Goal: Information Seeking & Learning: Check status

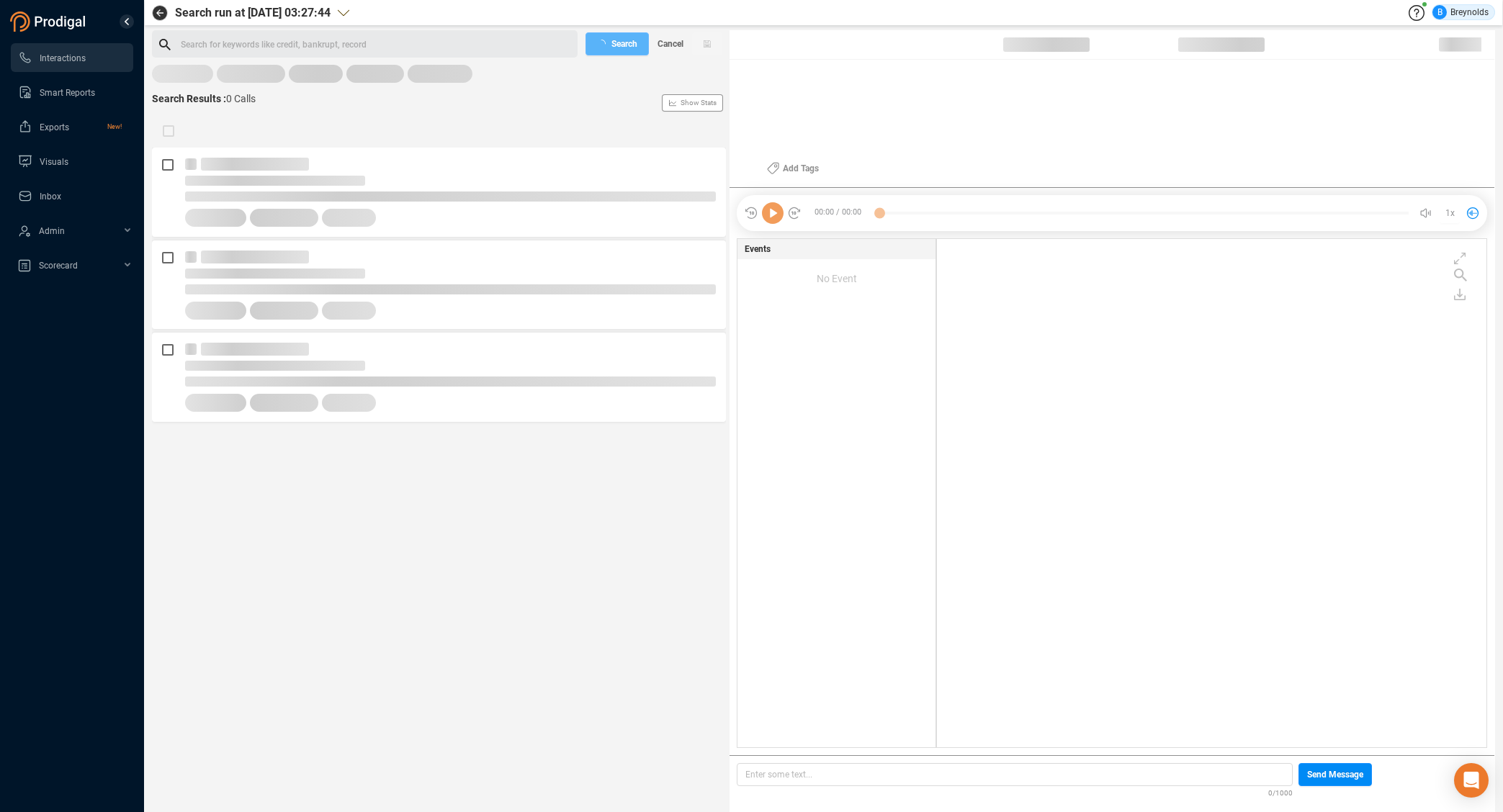
scroll to position [505, 543]
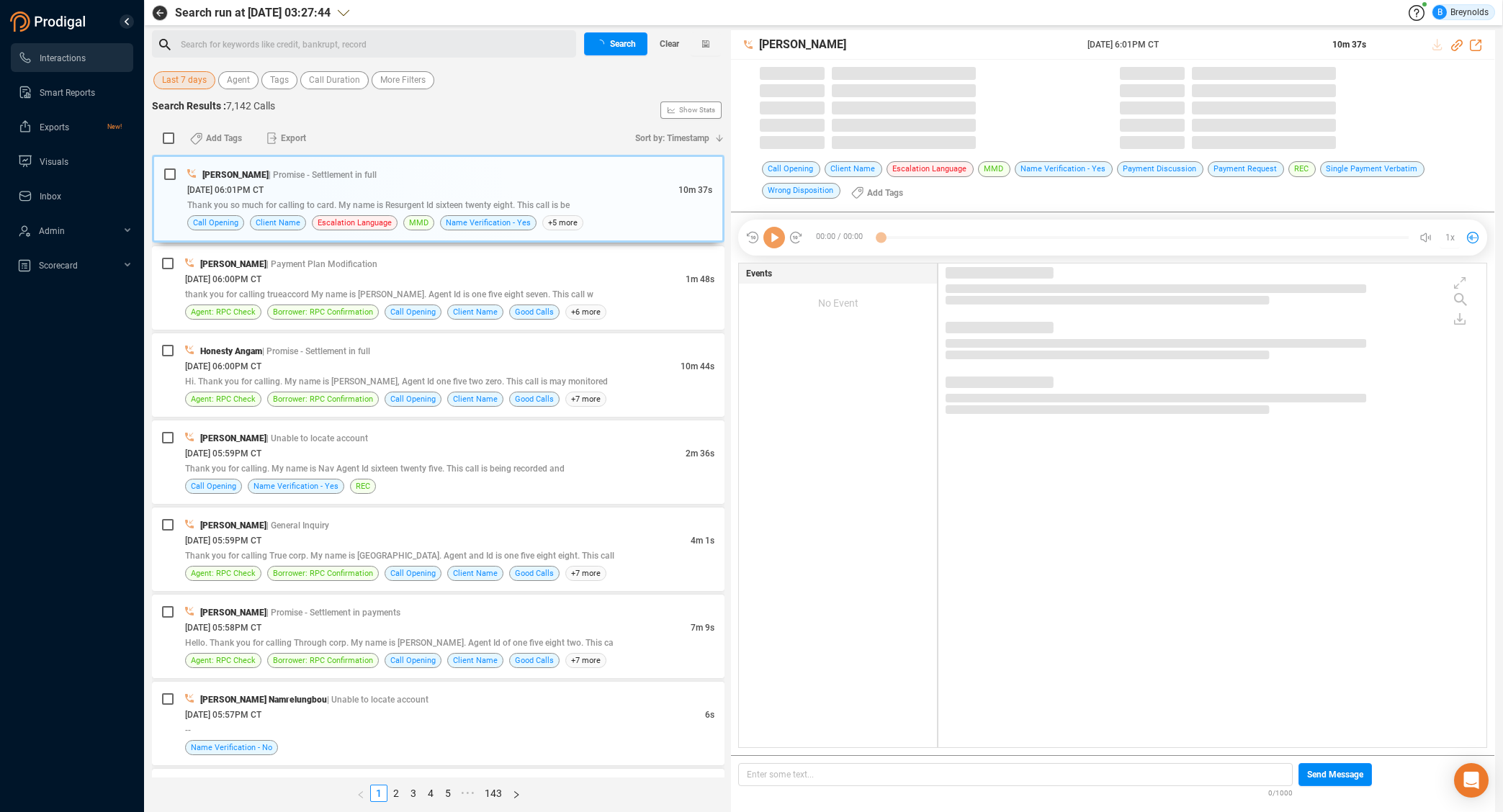
click at [169, 80] on span "Last 7 days" at bounding box center [184, 80] width 45 height 18
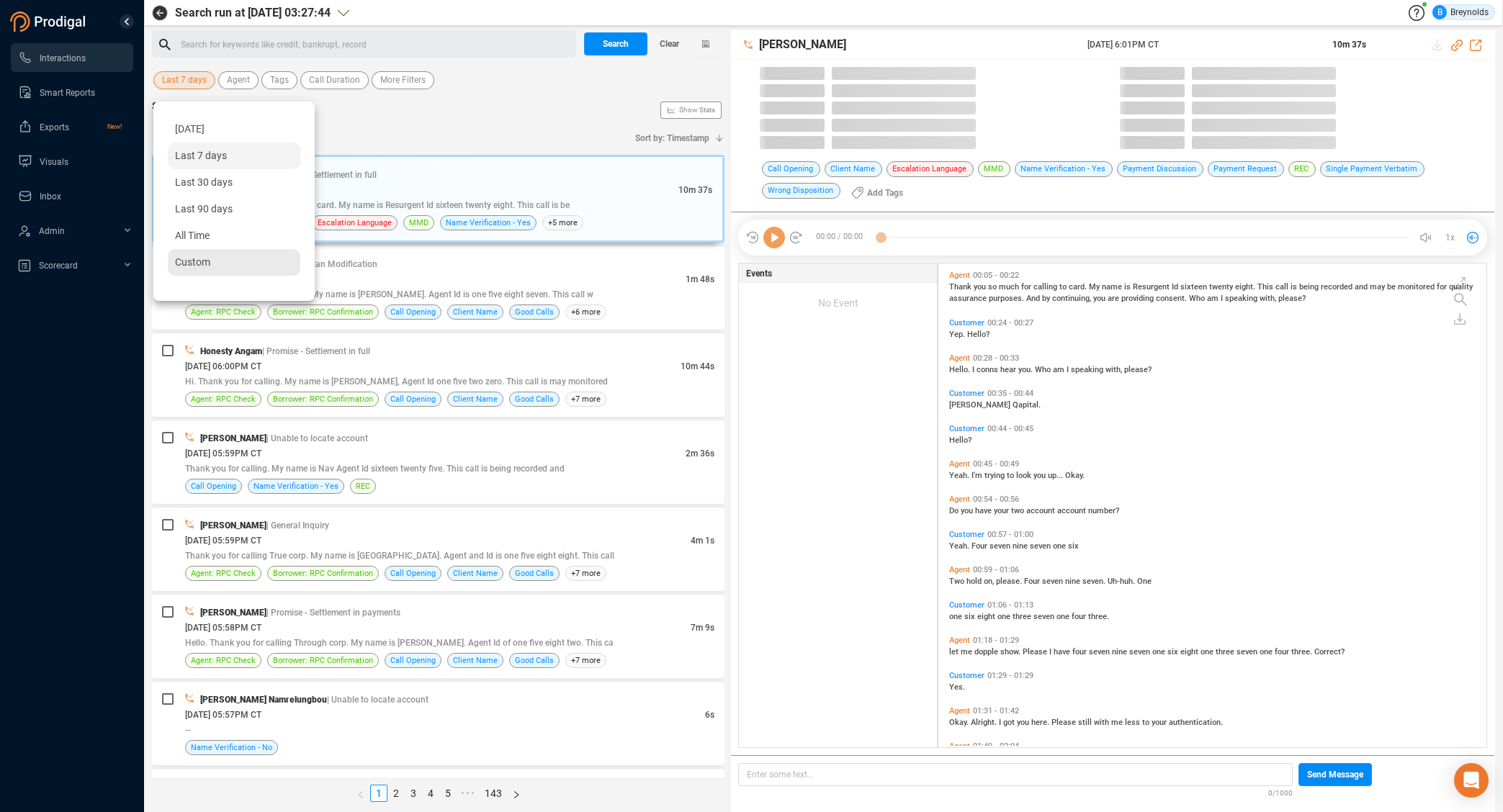
scroll to position [483, 541]
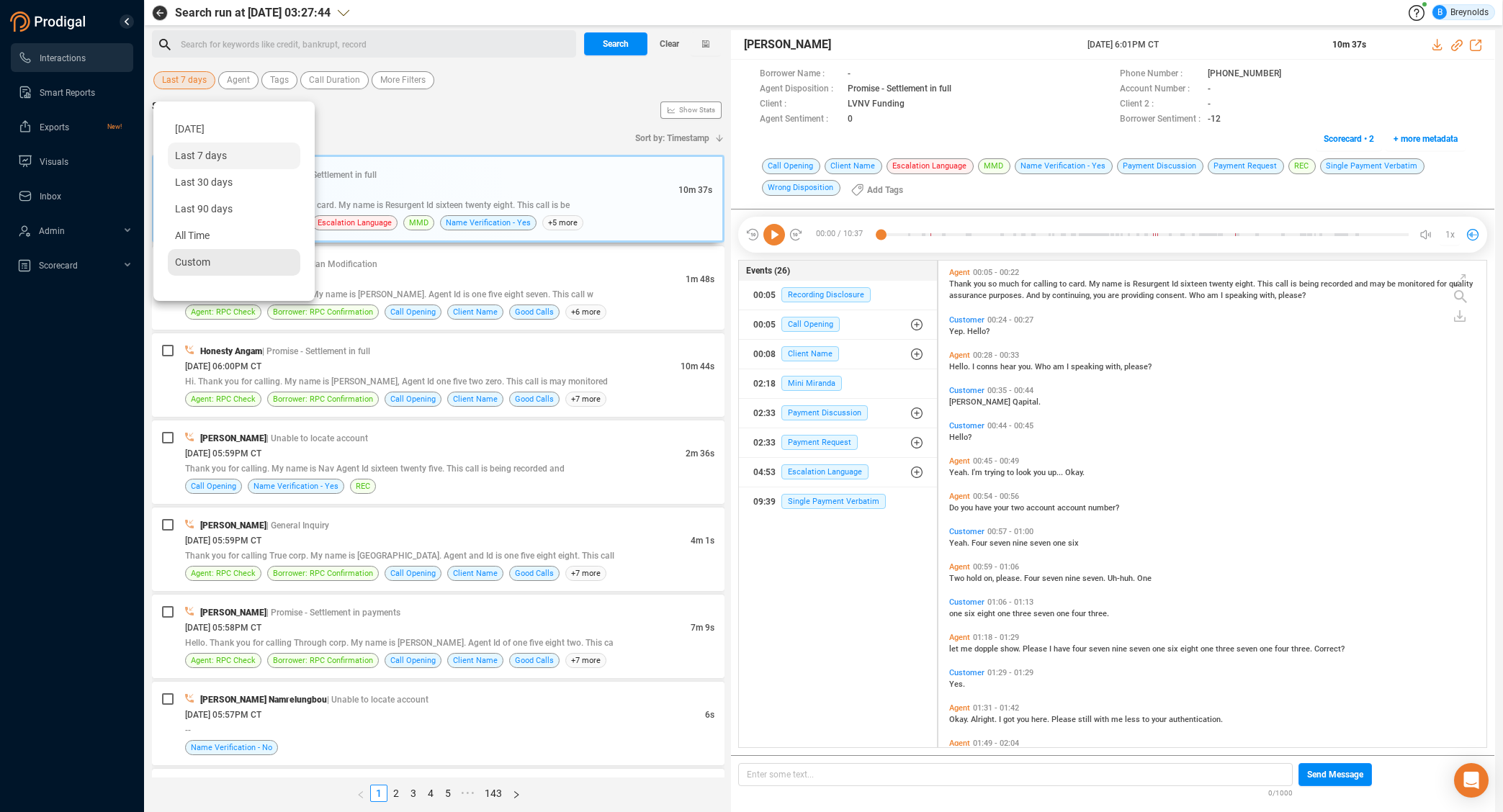
click at [190, 256] on span "Custom" at bounding box center [193, 262] width 35 height 12
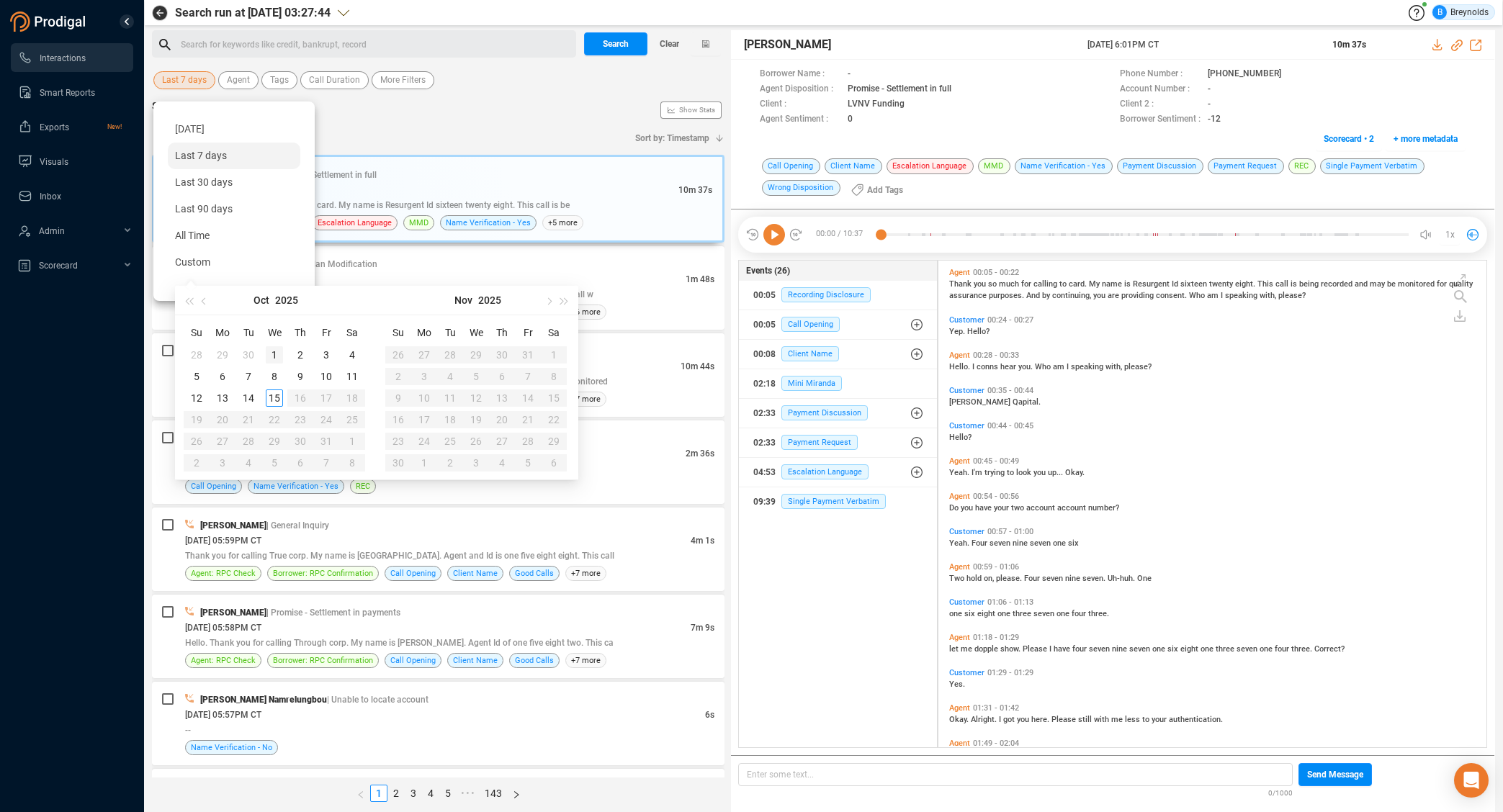
type input "[DATE]"
click at [279, 352] on div "1" at bounding box center [274, 355] width 18 height 18
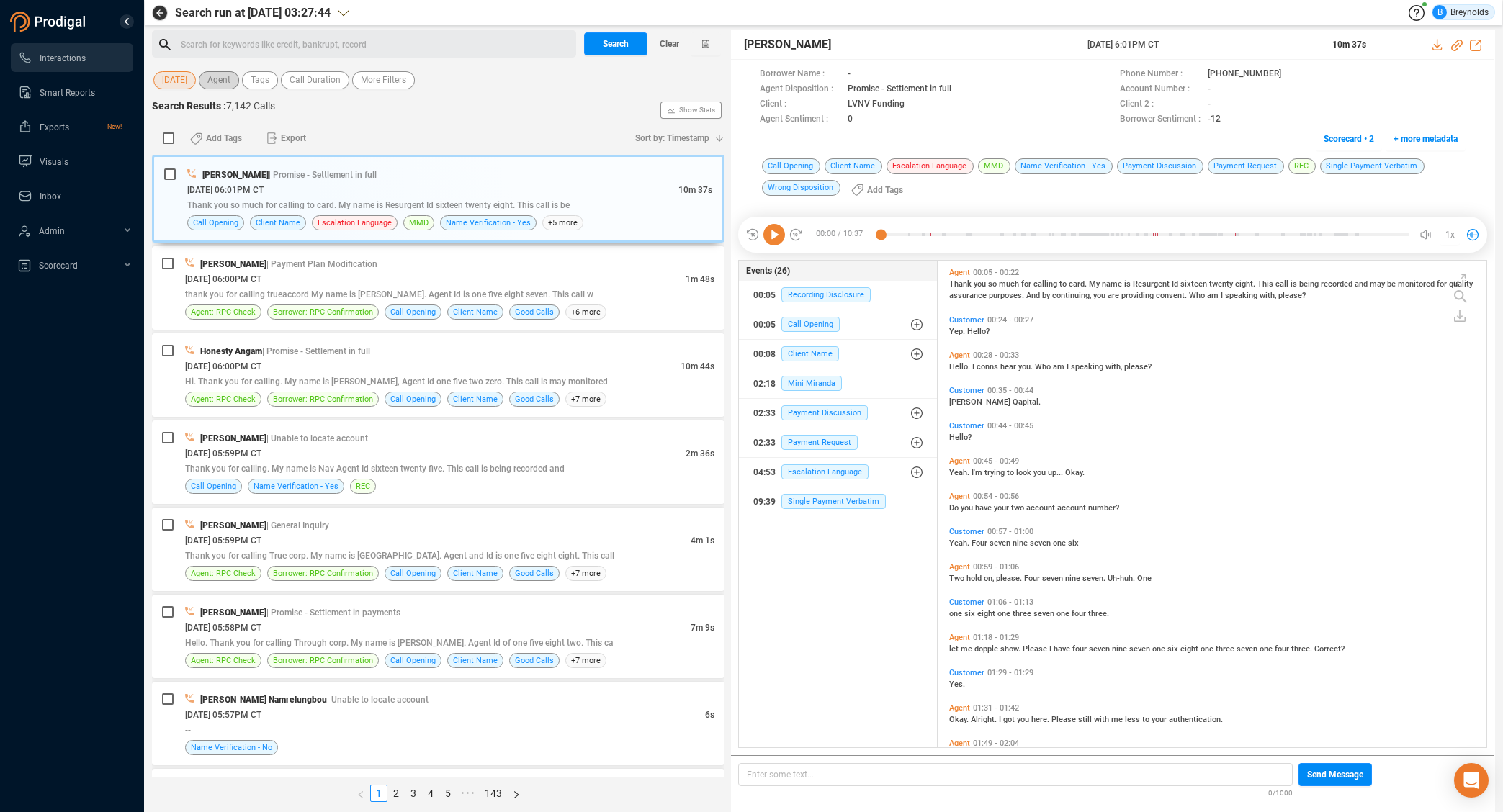
click at [220, 82] on span "Agent" at bounding box center [219, 80] width 23 height 18
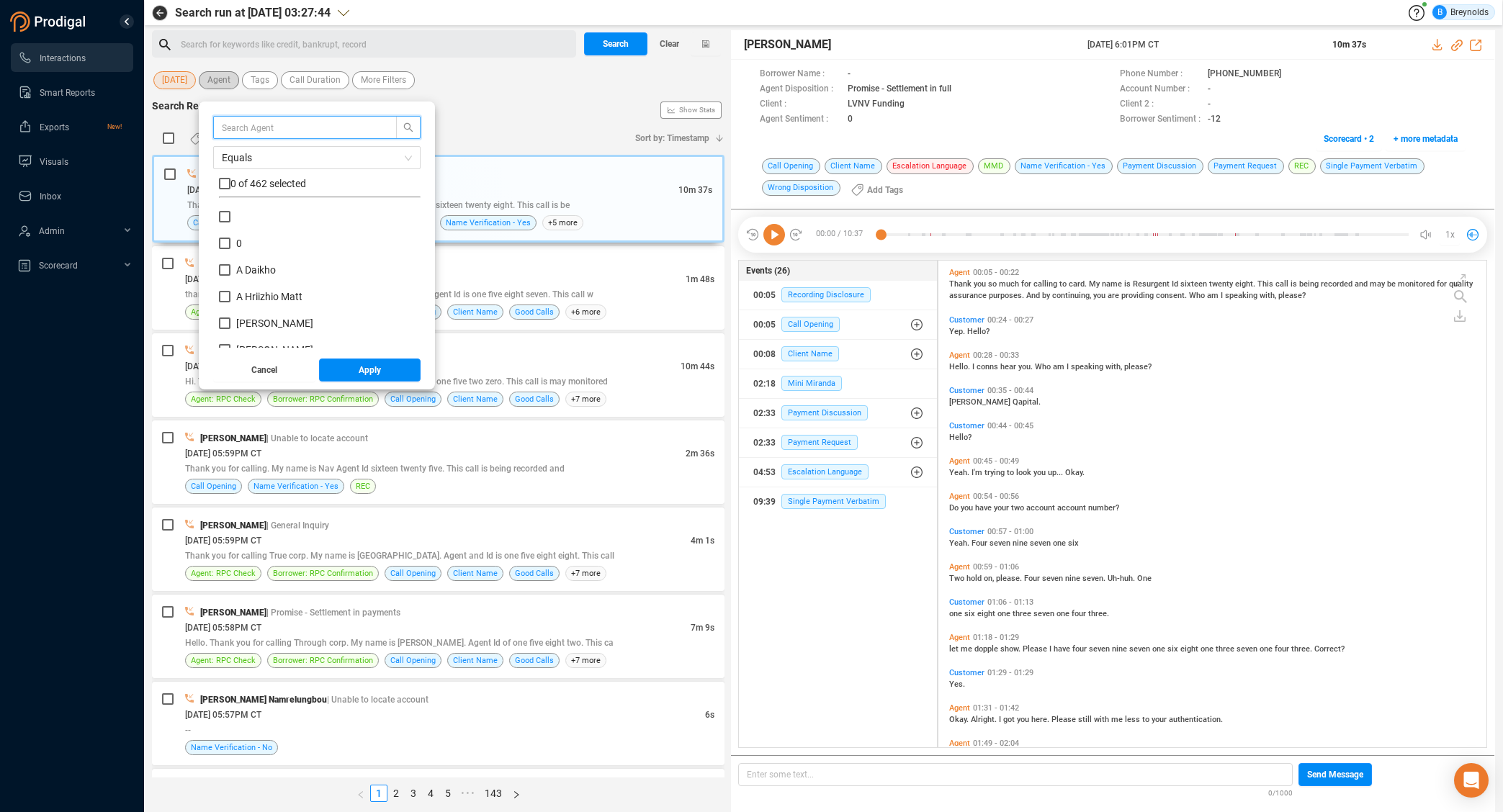
scroll to position [134, 194]
type input "lane"
click at [226, 217] on input "[PERSON_NAME]" at bounding box center [224, 216] width 12 height 12
checkbox input "true"
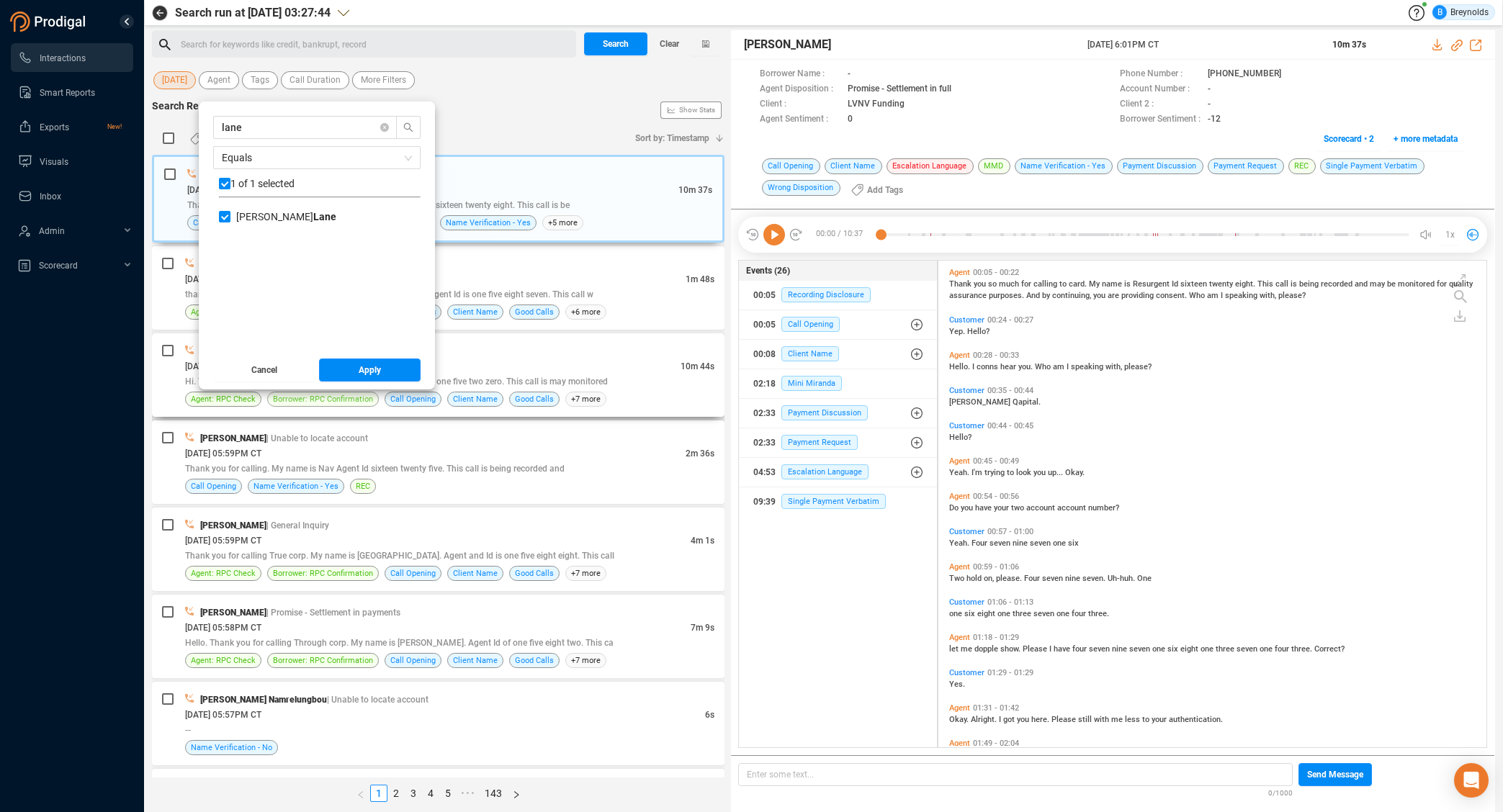
click at [349, 404] on span "Borrower: RPC Confirmation" at bounding box center [323, 399] width 100 height 14
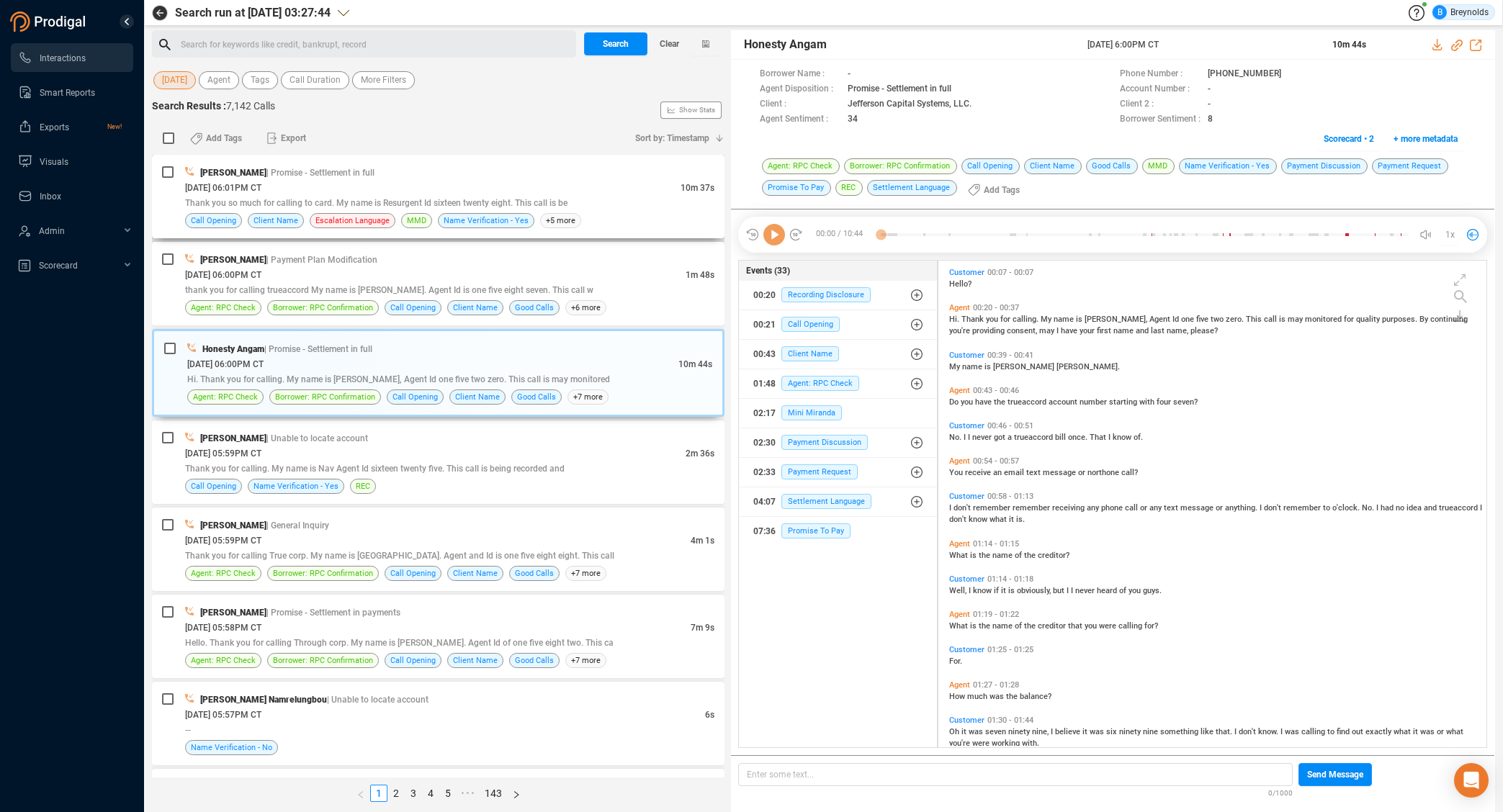
scroll to position [483, 541]
click at [226, 83] on span "Agent" at bounding box center [219, 80] width 23 height 18
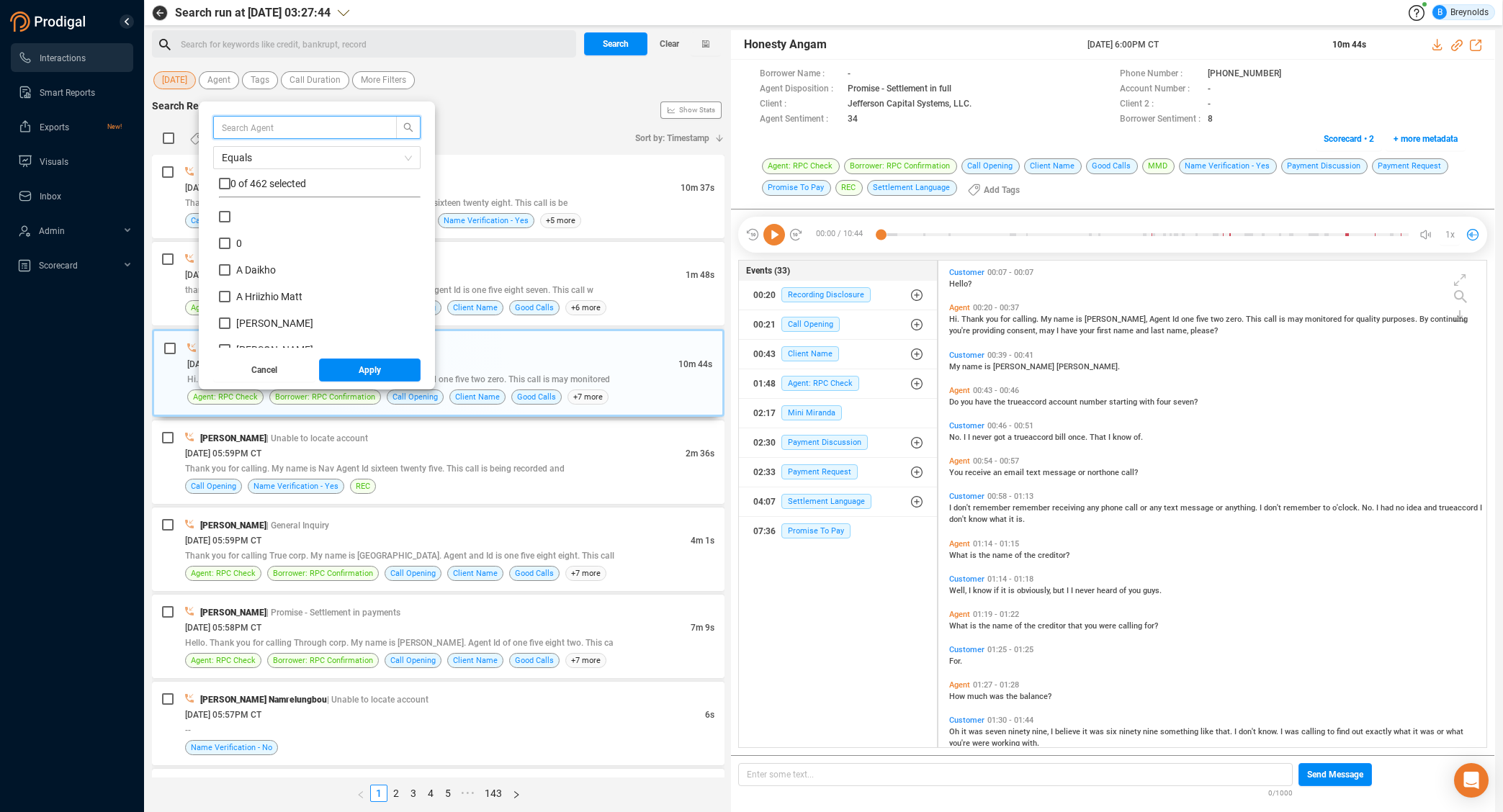
scroll to position [134, 194]
click at [259, 122] on input "text" at bounding box center [298, 127] width 153 height 16
type input "lane"
click at [225, 213] on input "[PERSON_NAME]" at bounding box center [224, 216] width 12 height 12
checkbox input "true"
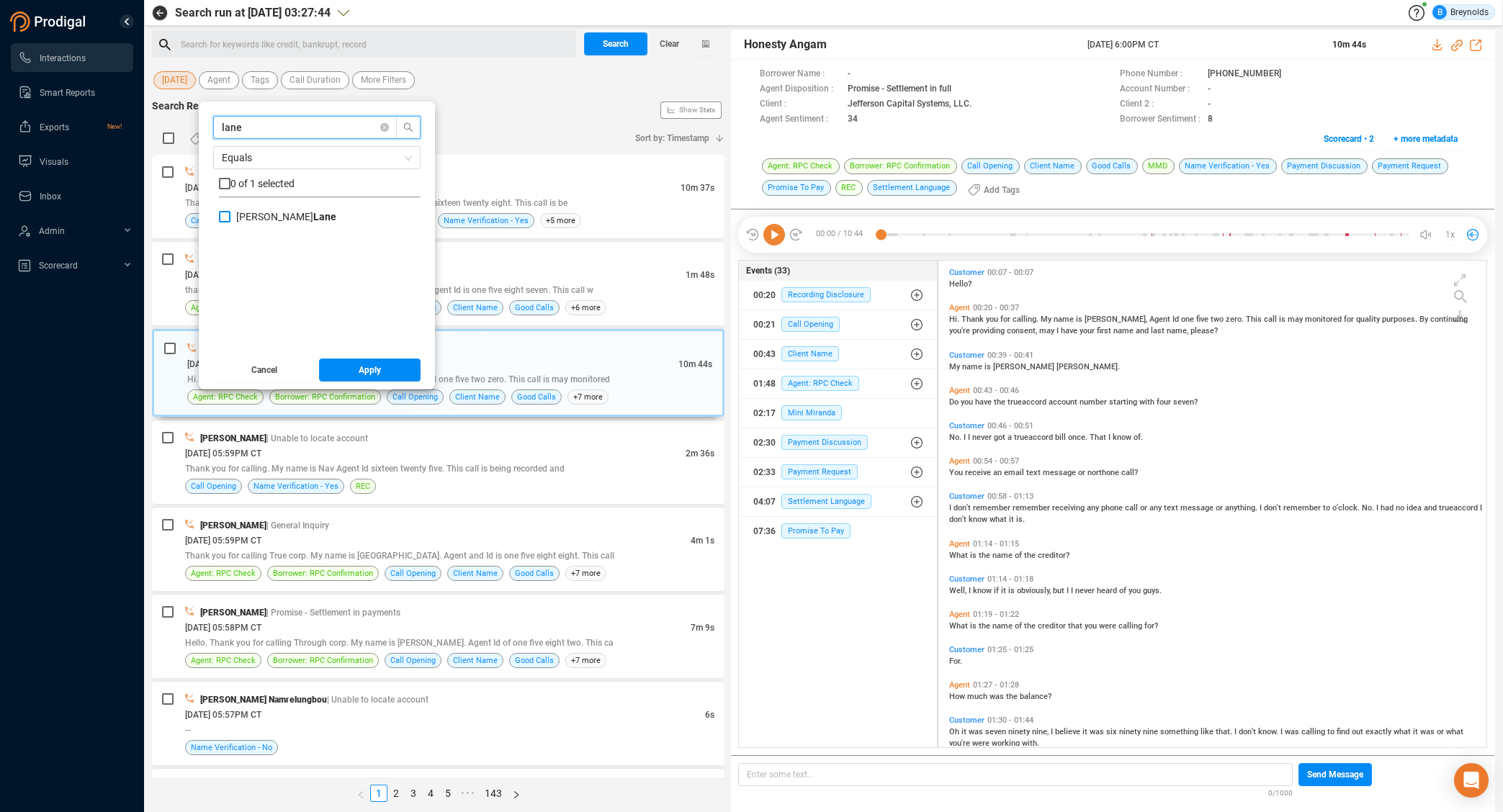
checkbox input "true"
click at [375, 371] on span "Apply" at bounding box center [369, 370] width 22 height 23
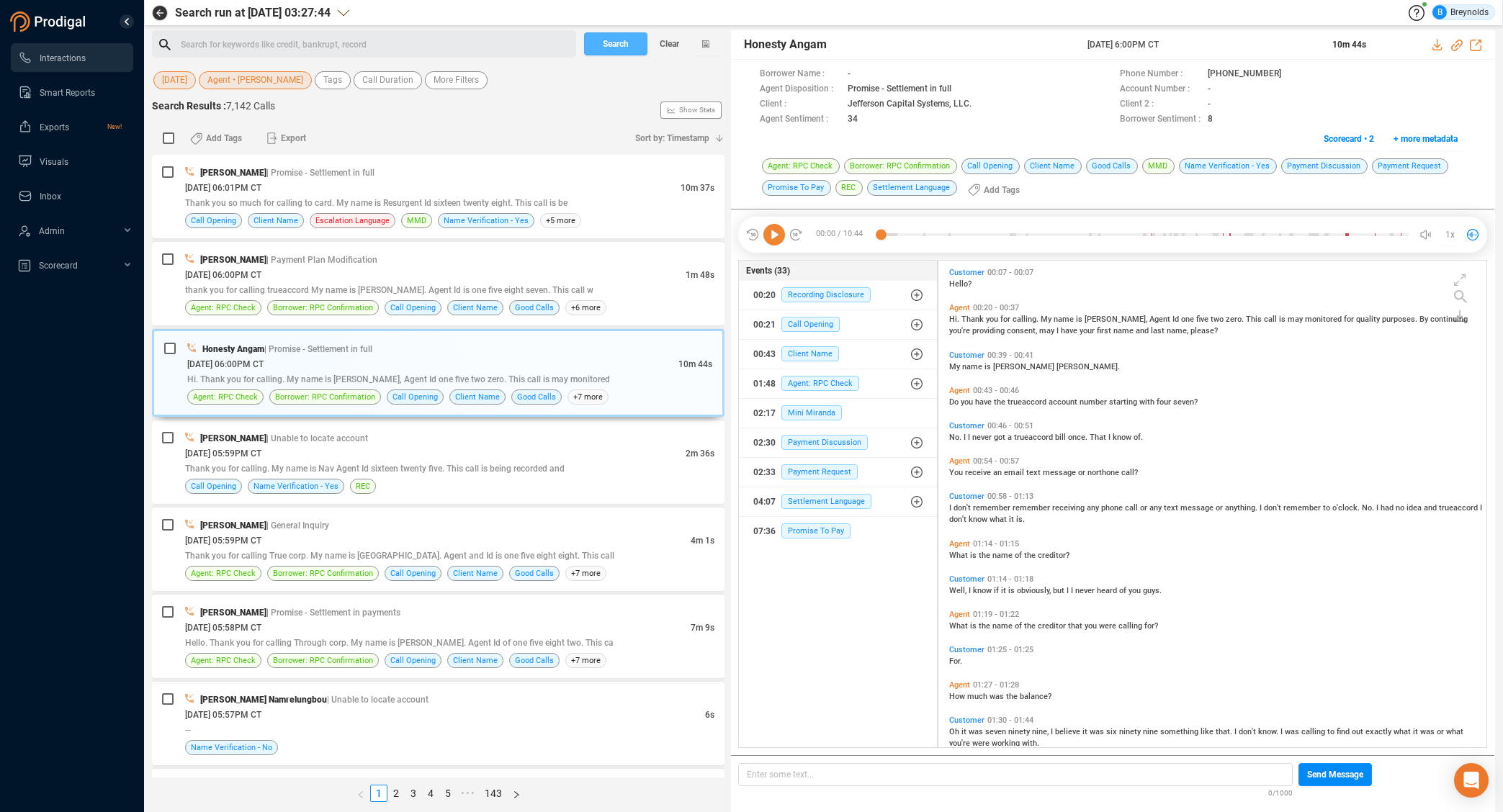
drag, startPoint x: 612, startPoint y: 51, endPoint x: 695, endPoint y: 20, distance: 88.6
click at [617, 48] on span "Search" at bounding box center [616, 44] width 26 height 23
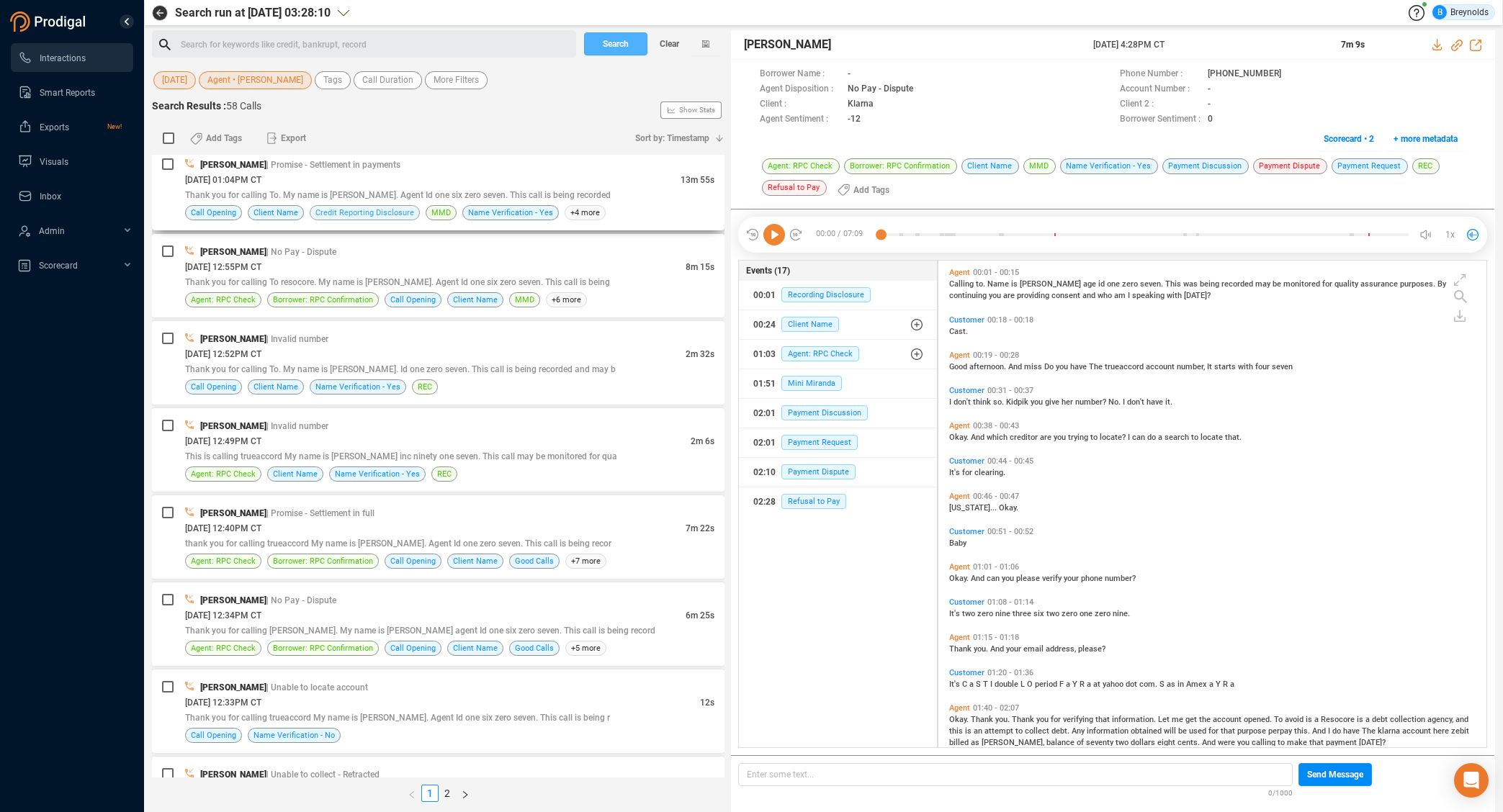
scroll to position [1913, 0]
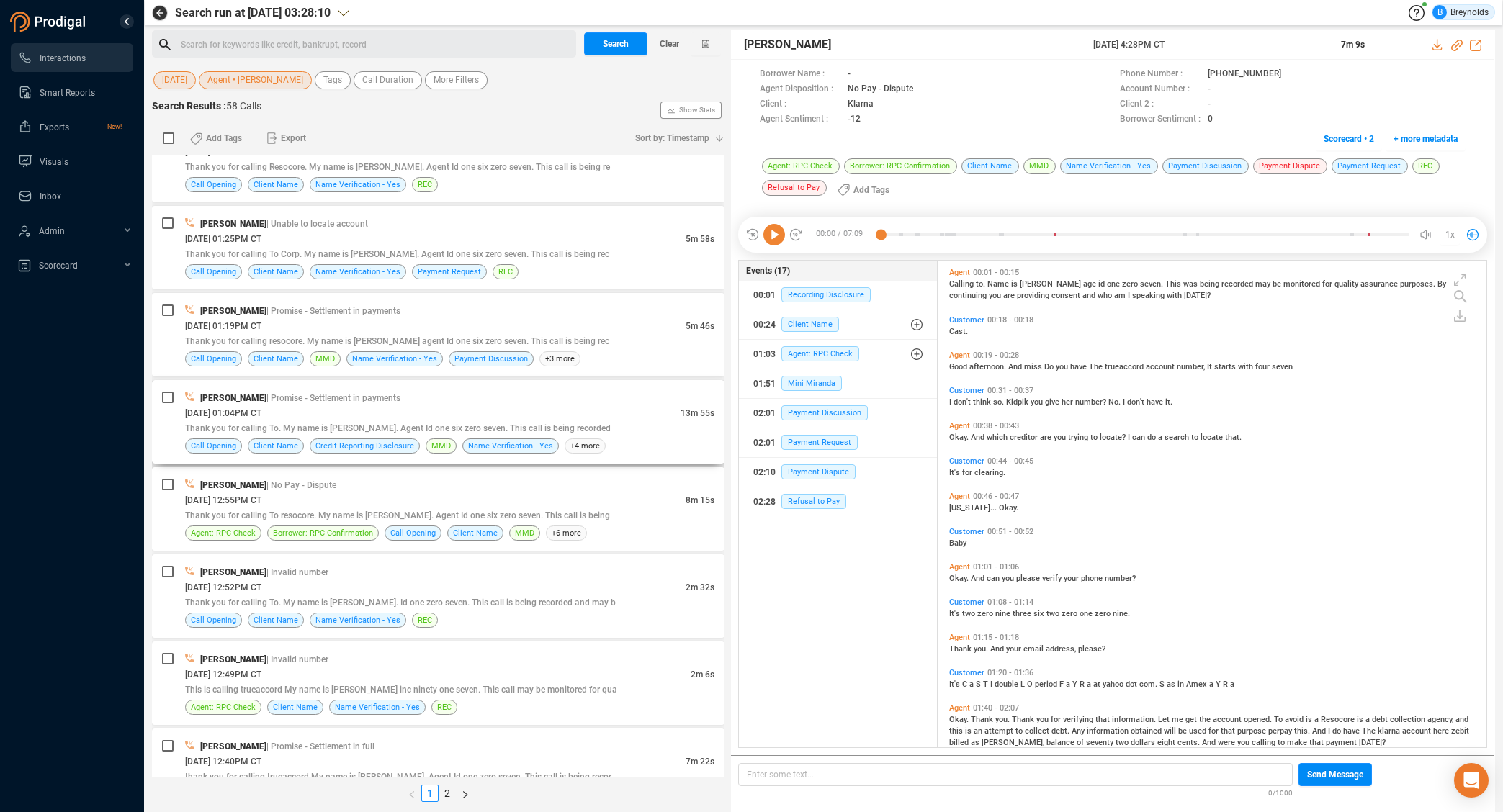
drag, startPoint x: 299, startPoint y: 400, endPoint x: 368, endPoint y: 403, distance: 69.1
click at [299, 400] on span "| Promise - Settlement in payments" at bounding box center [333, 398] width 134 height 10
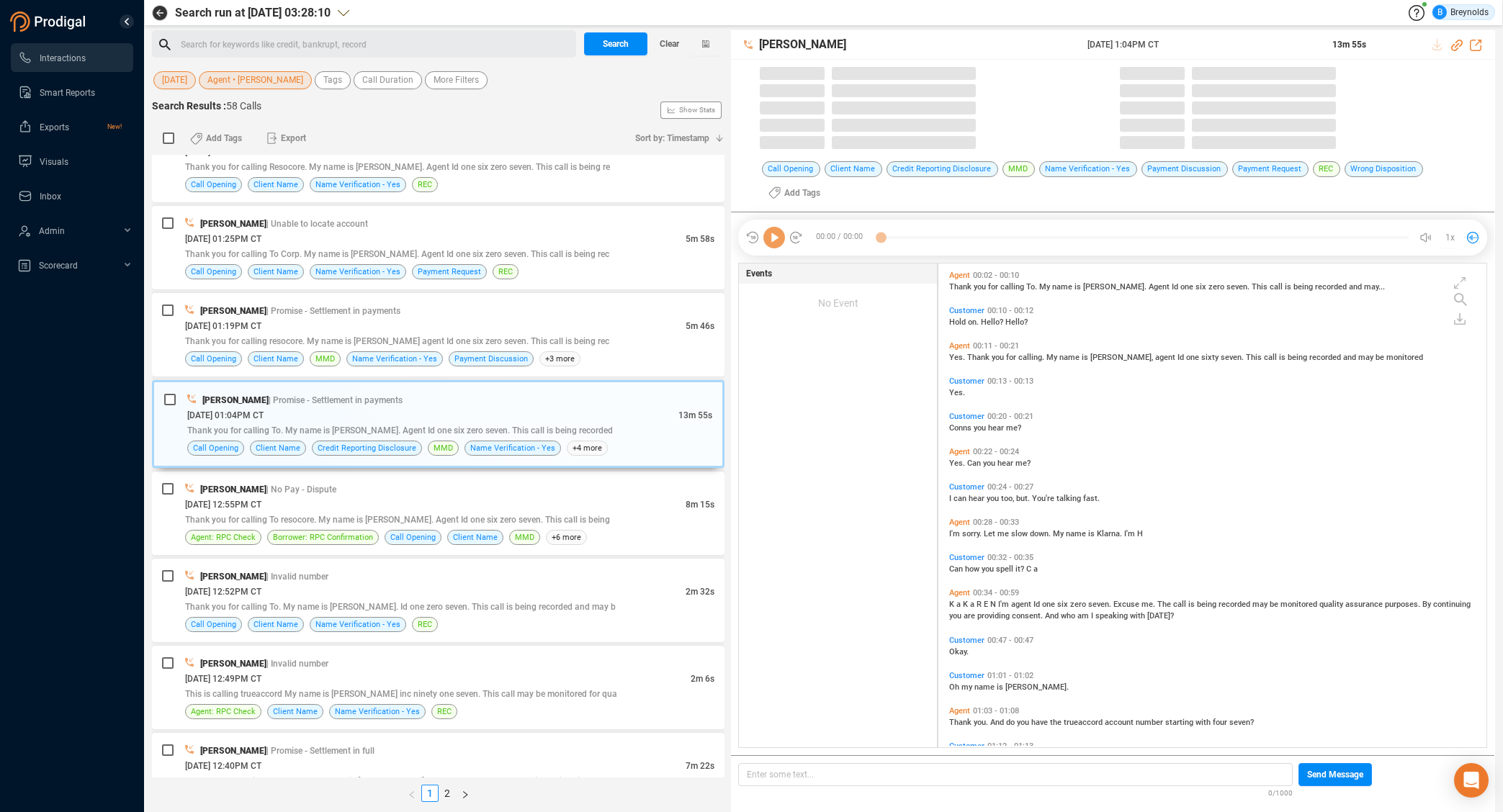
scroll to position [483, 541]
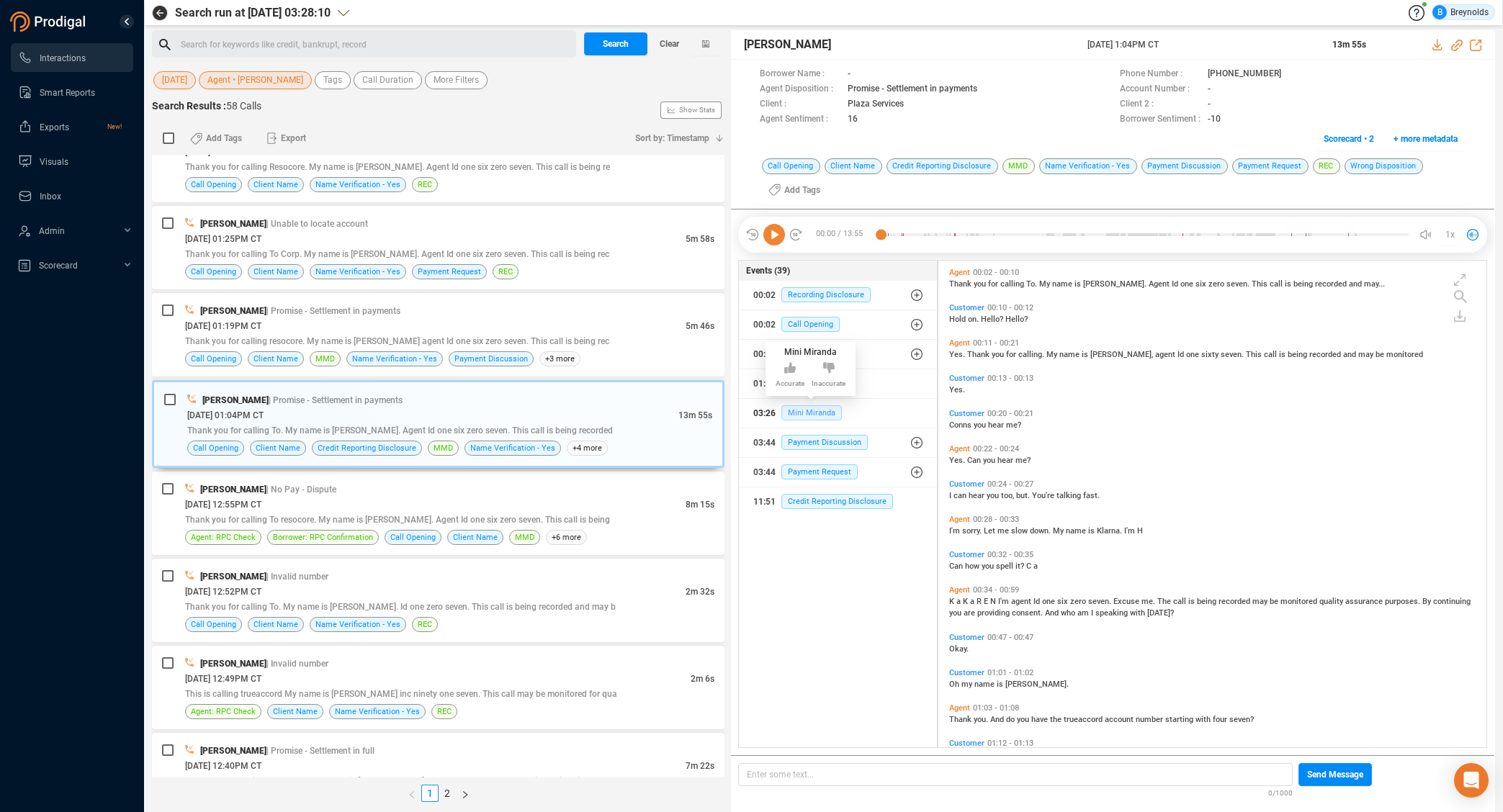
click at [810, 412] on span "Mini Miranda" at bounding box center [811, 413] width 61 height 15
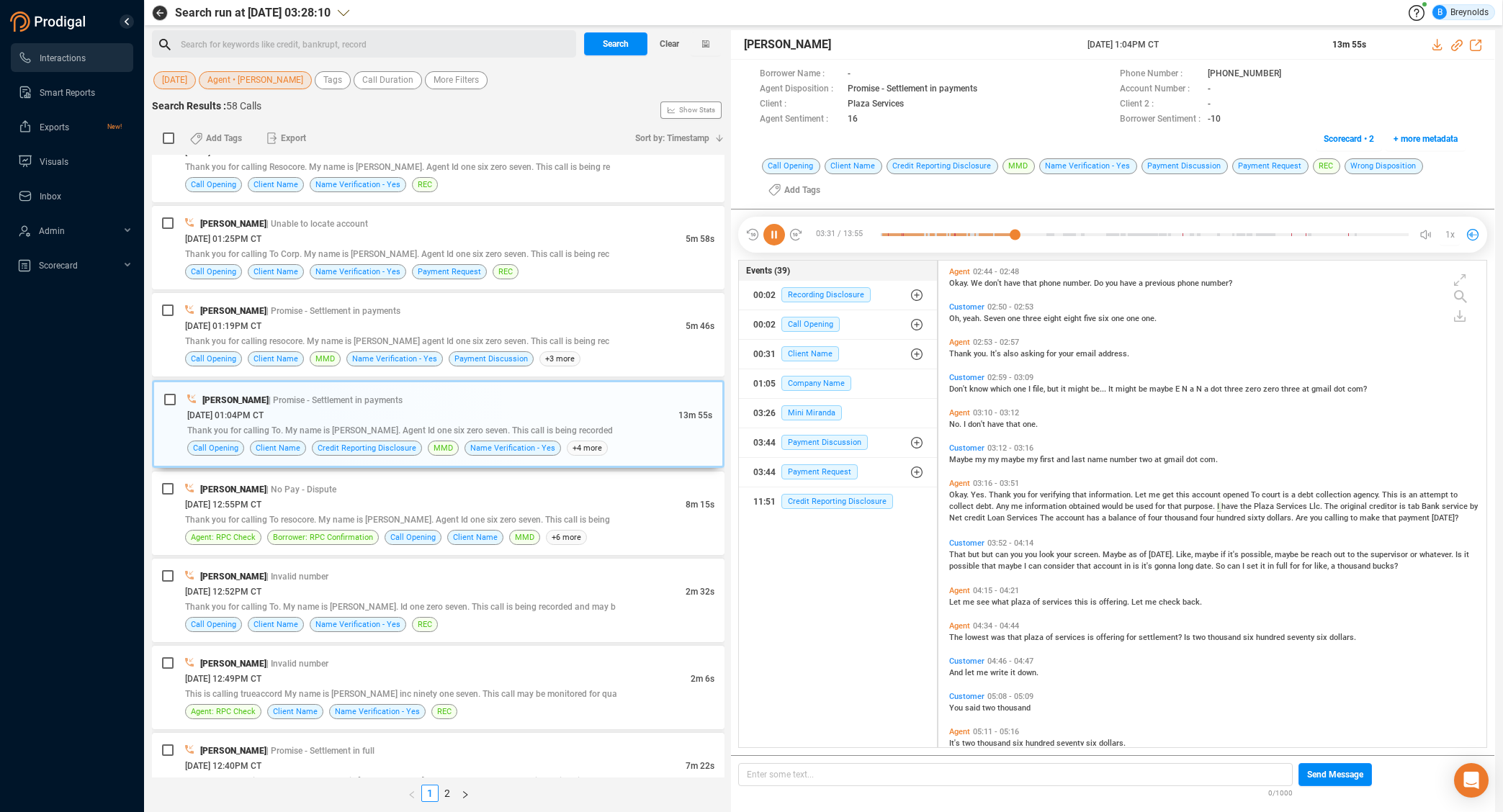
click at [1399, 517] on span "payment" at bounding box center [1415, 518] width 33 height 9
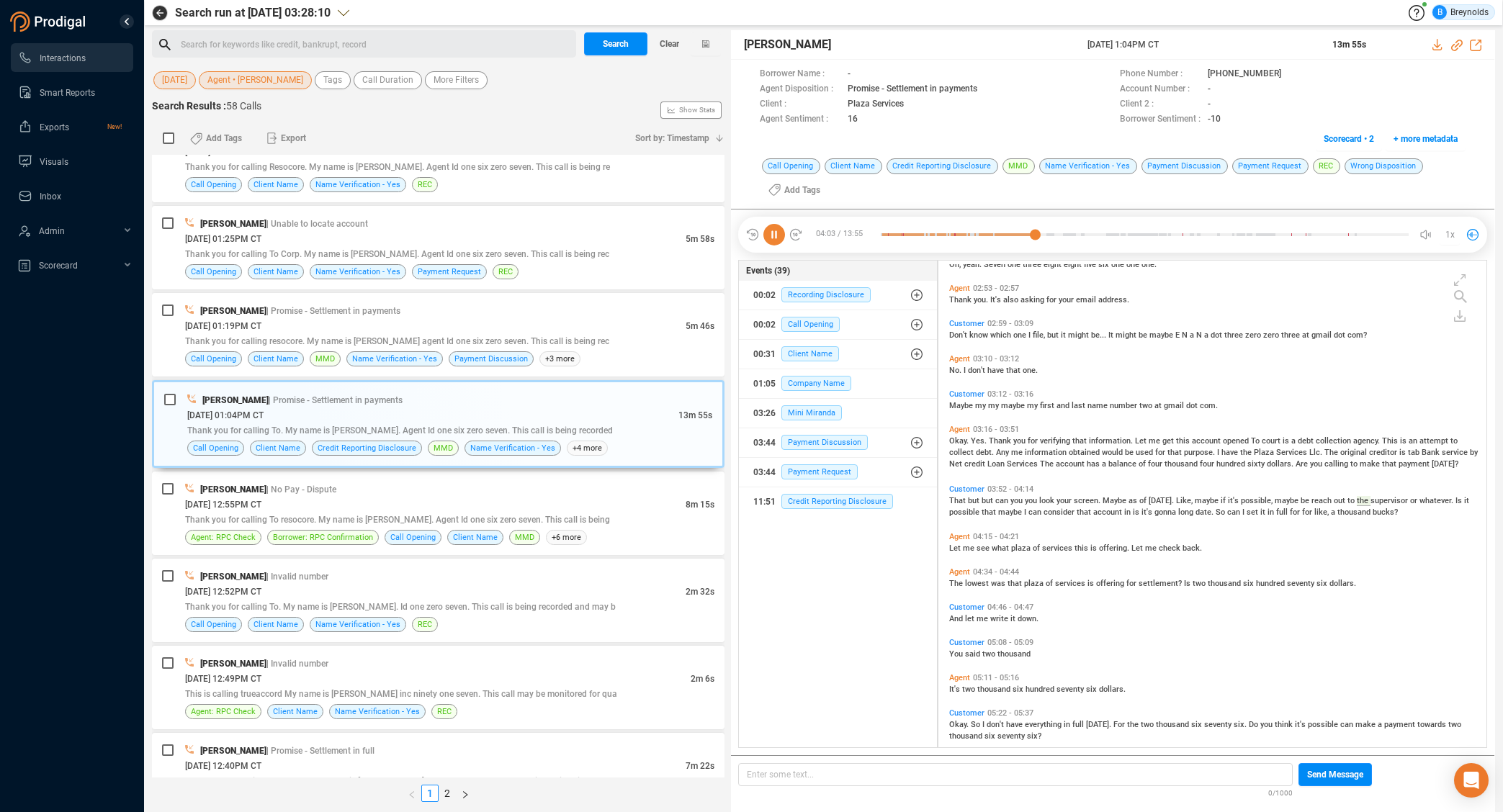
click at [1192, 583] on span "two" at bounding box center [1200, 583] width 15 height 9
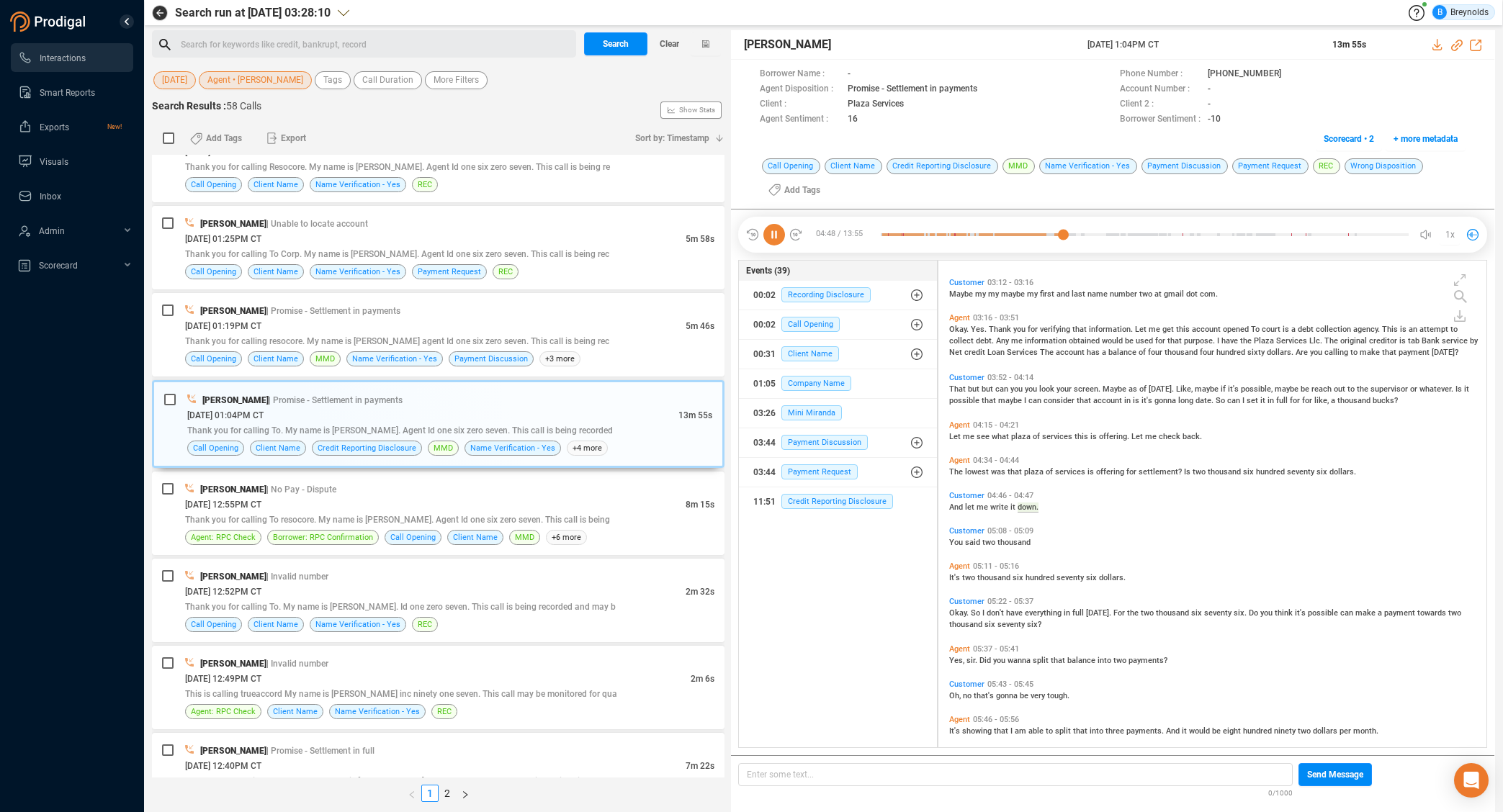
scroll to position [1214, 0]
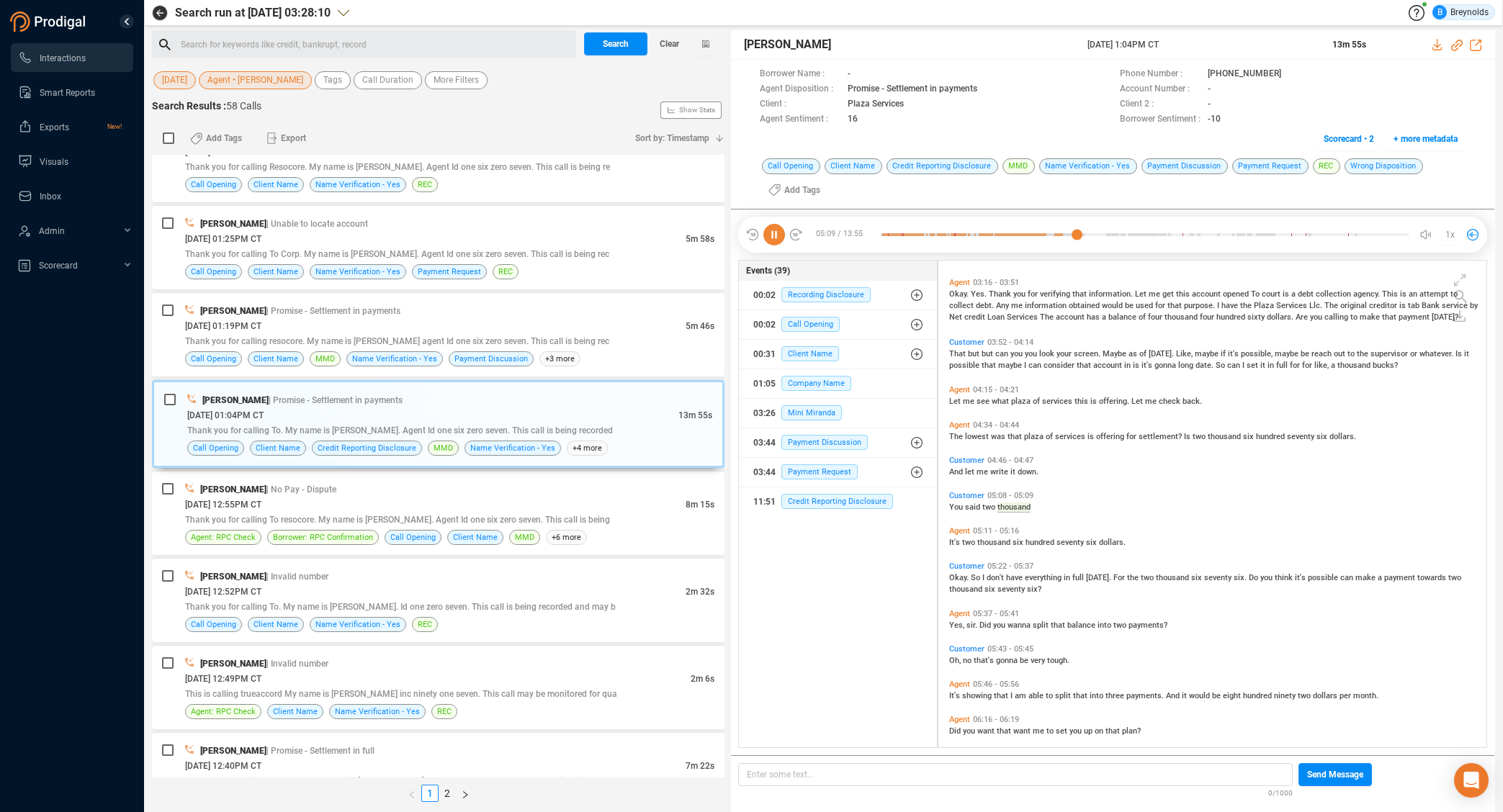
click at [752, 234] on icon at bounding box center [752, 234] width 15 height 15
click at [752, 234] on icon at bounding box center [753, 235] width 4 height 3
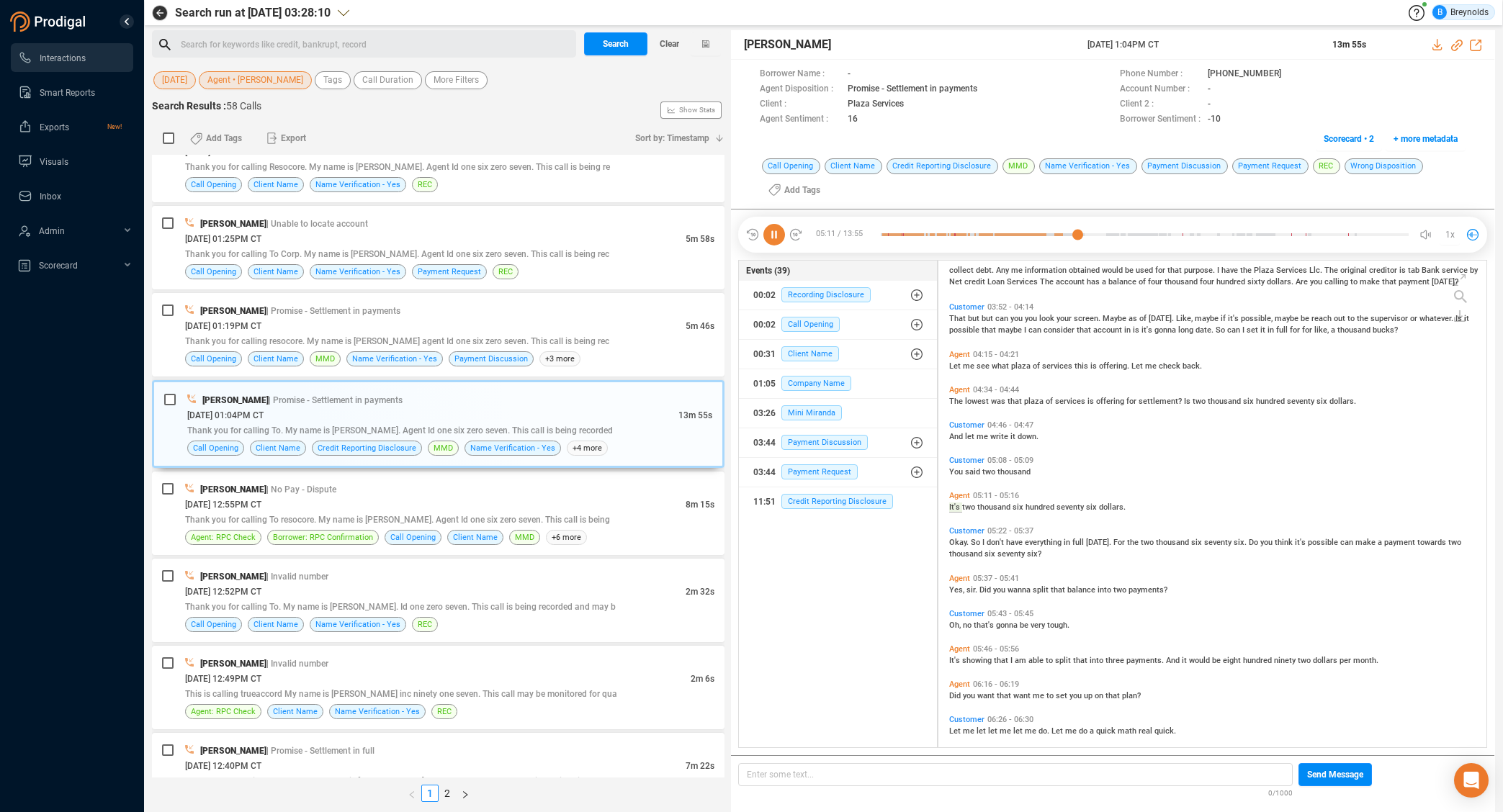
click at [750, 235] on icon at bounding box center [752, 234] width 15 height 15
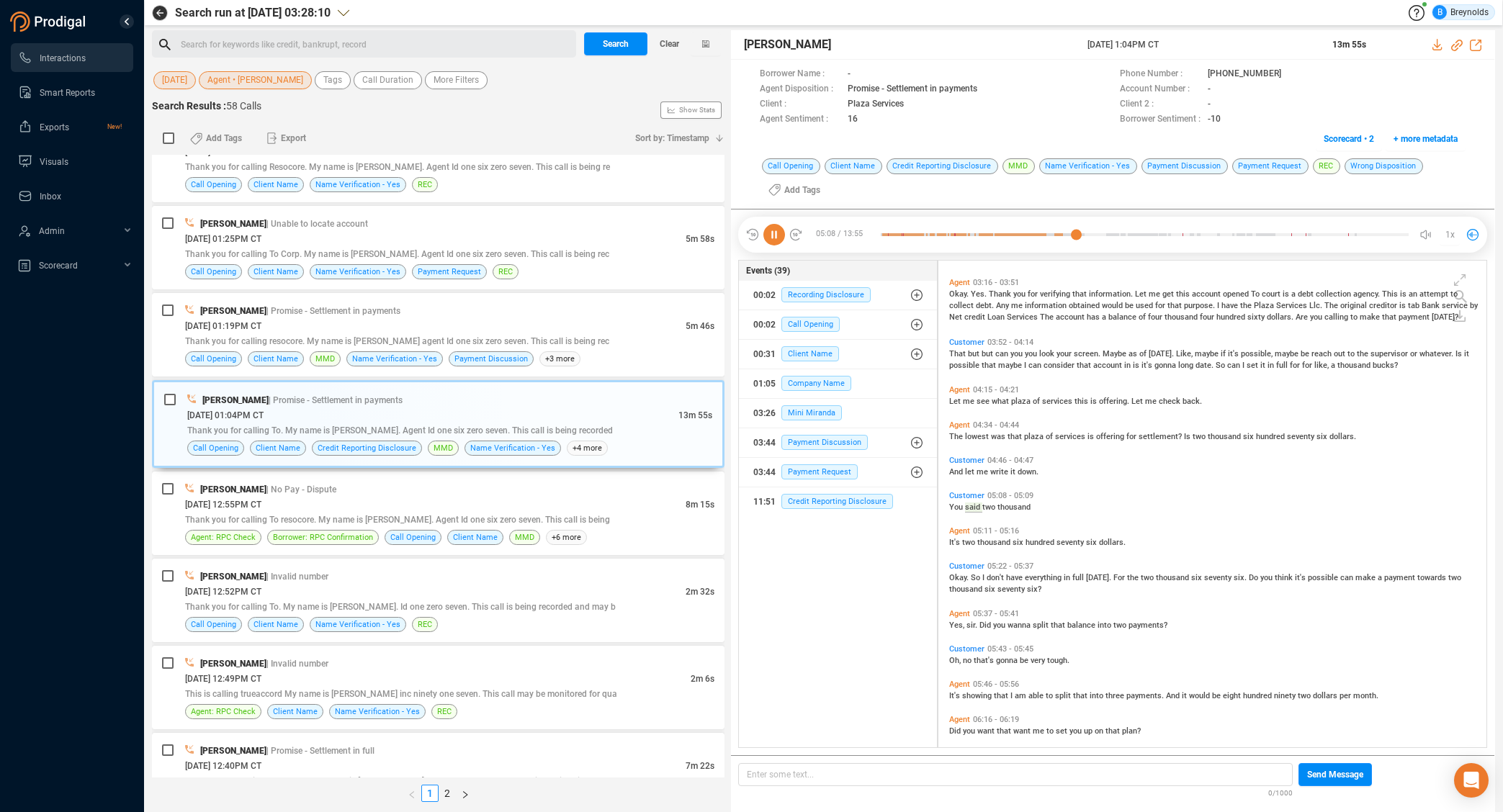
click at [750, 235] on icon at bounding box center [752, 234] width 15 height 15
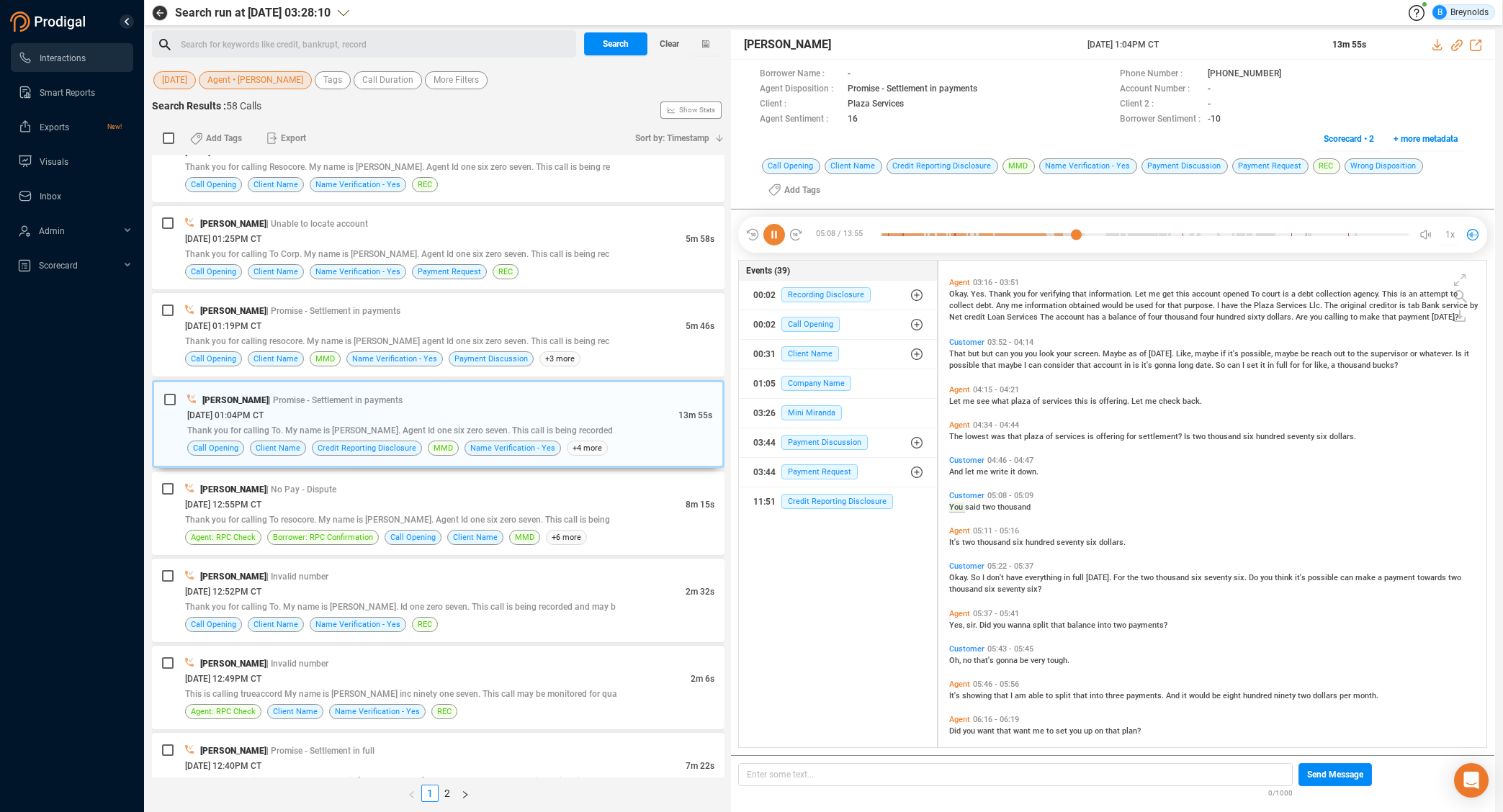
click at [750, 235] on icon at bounding box center [752, 234] width 15 height 15
drag, startPoint x: 959, startPoint y: 435, endPoint x: 1225, endPoint y: 401, distance: 268.2
click at [960, 435] on span "The" at bounding box center [956, 437] width 16 height 9
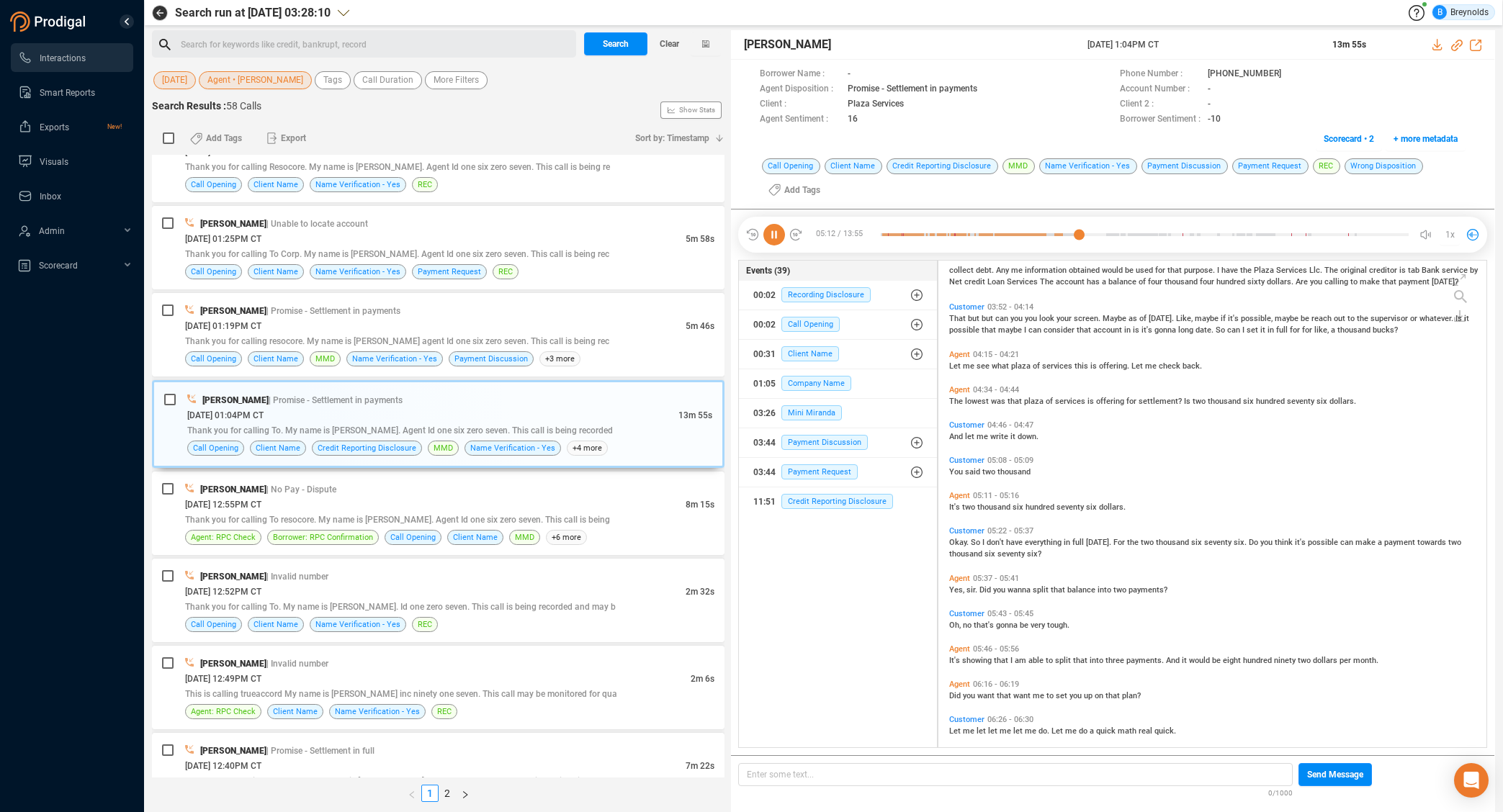
click at [956, 645] on span "Agent" at bounding box center [959, 649] width 21 height 9
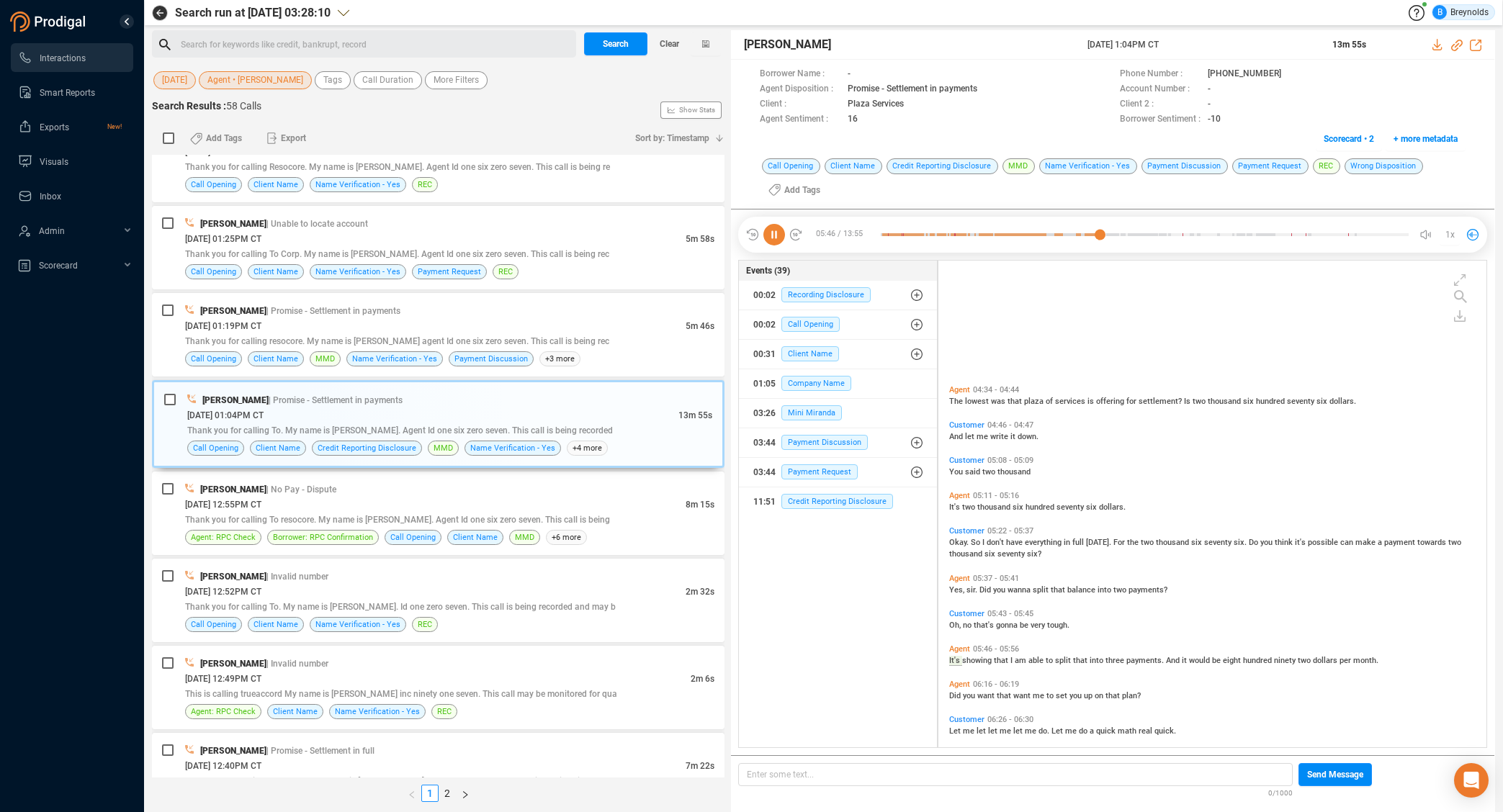
scroll to position [1402, 0]
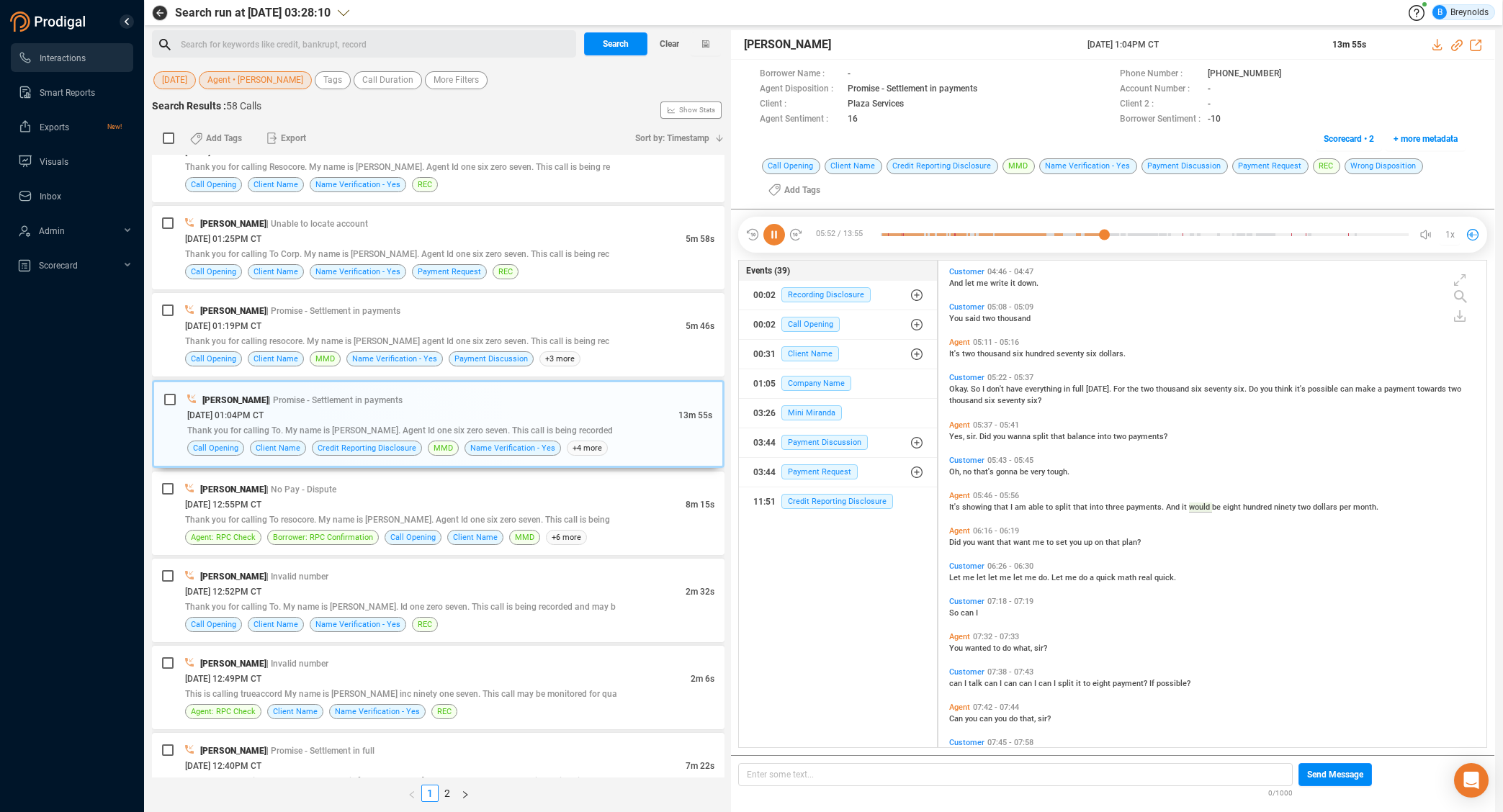
click at [956, 670] on span "Customer" at bounding box center [966, 672] width 35 height 9
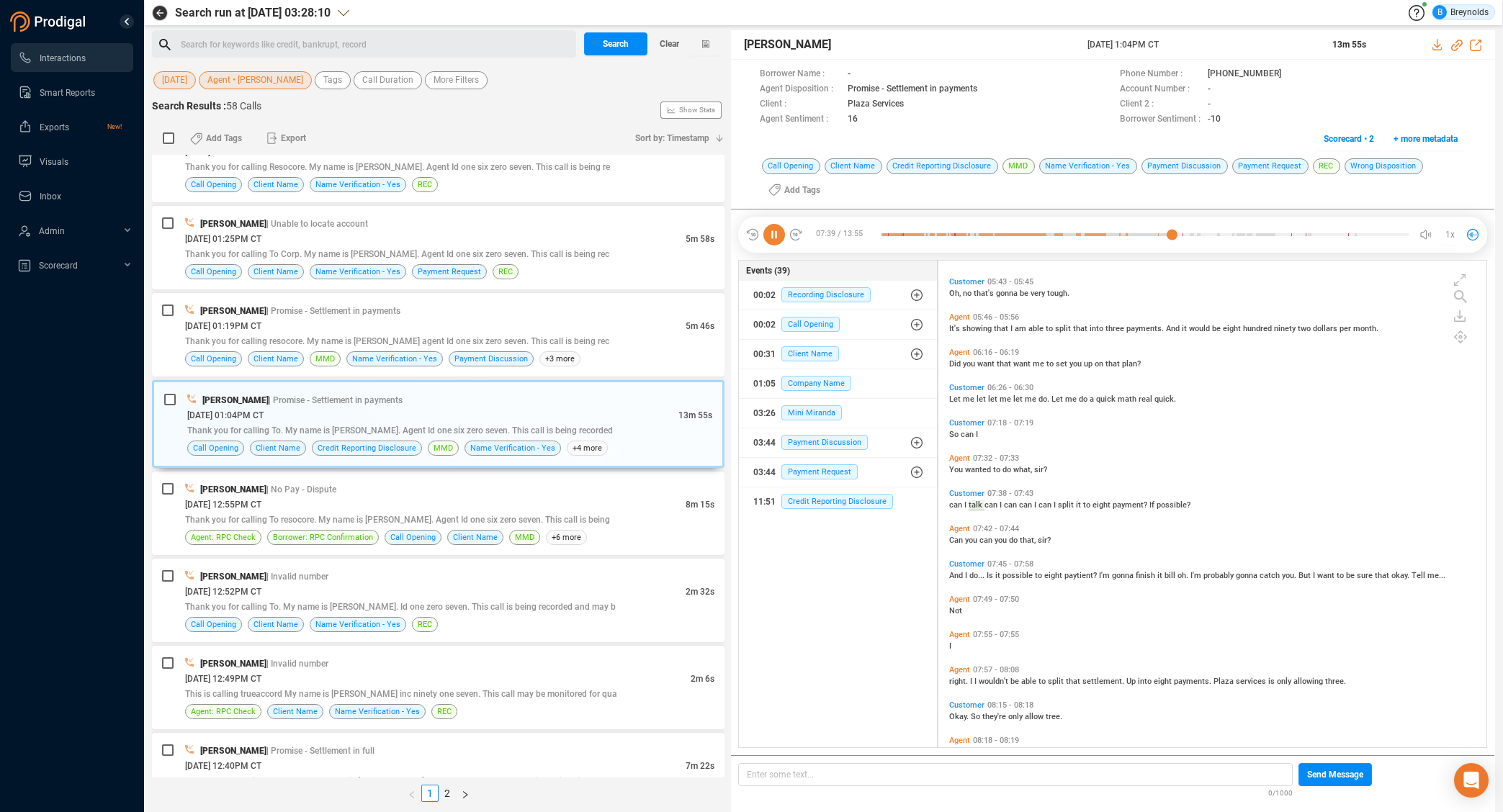
scroll to position [1582, 0]
click at [960, 668] on span "Agent" at bounding box center [959, 669] width 21 height 9
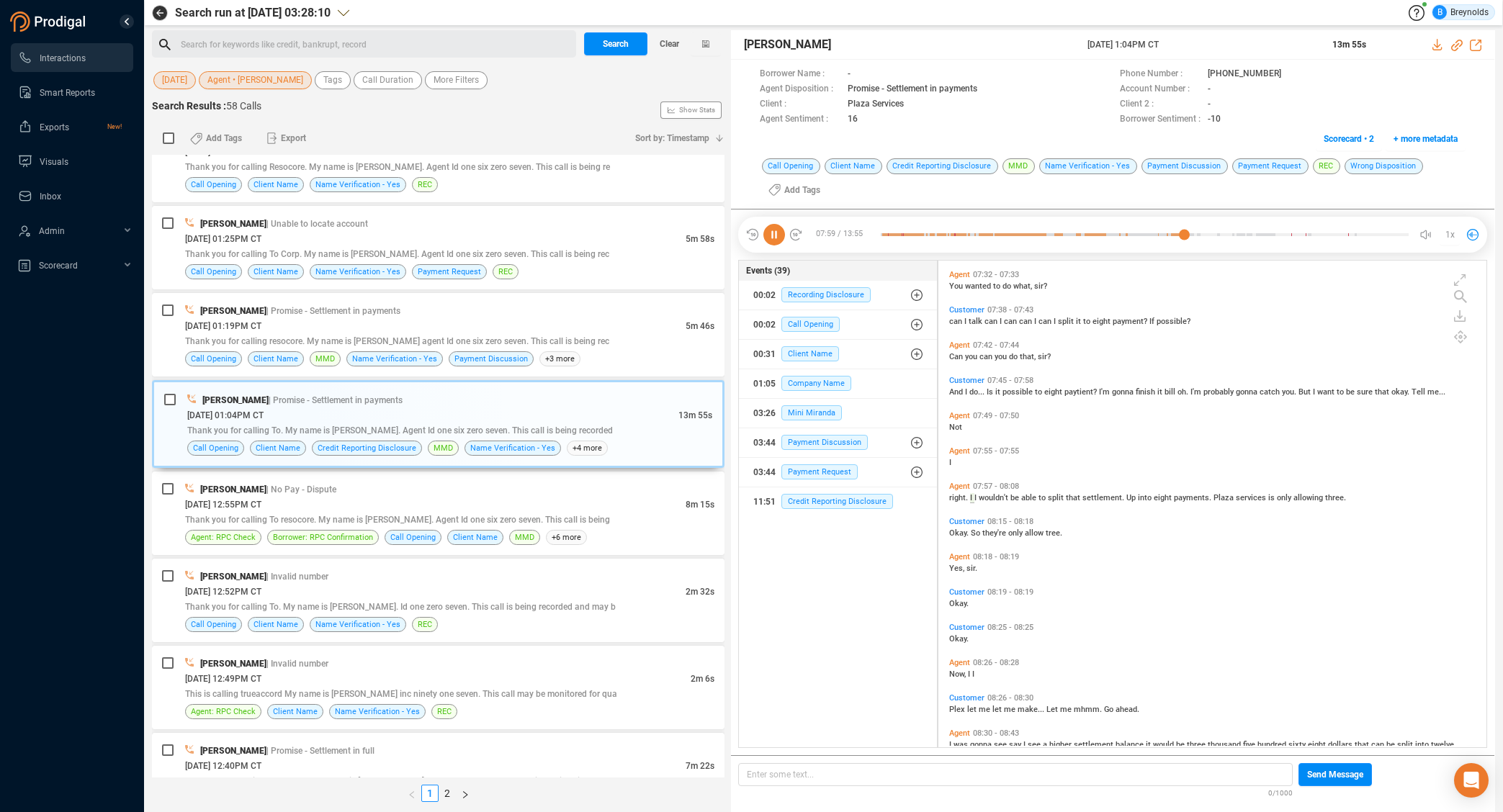
scroll to position [1820, 0]
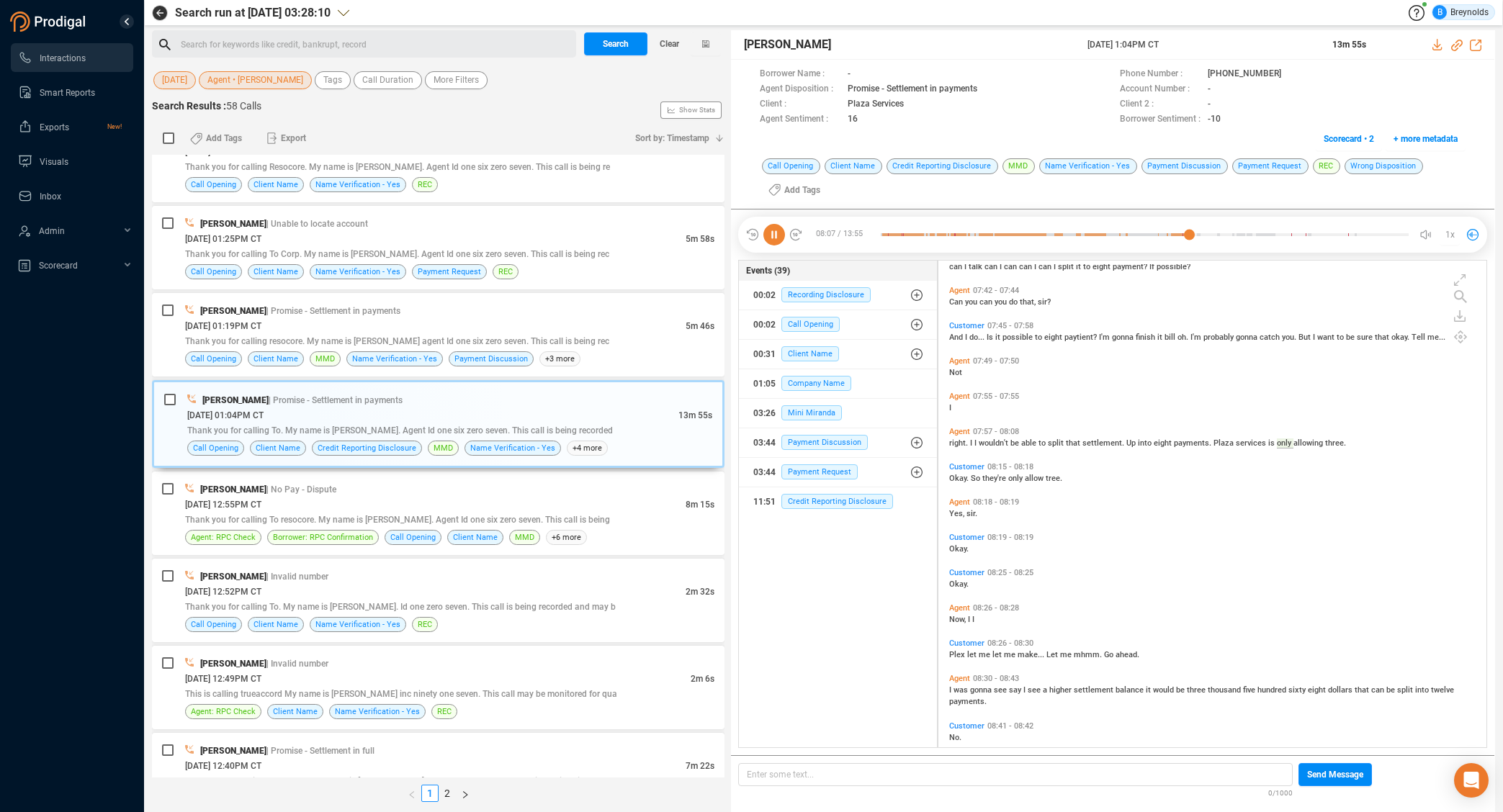
click at [962, 678] on span "Agent" at bounding box center [959, 678] width 21 height 9
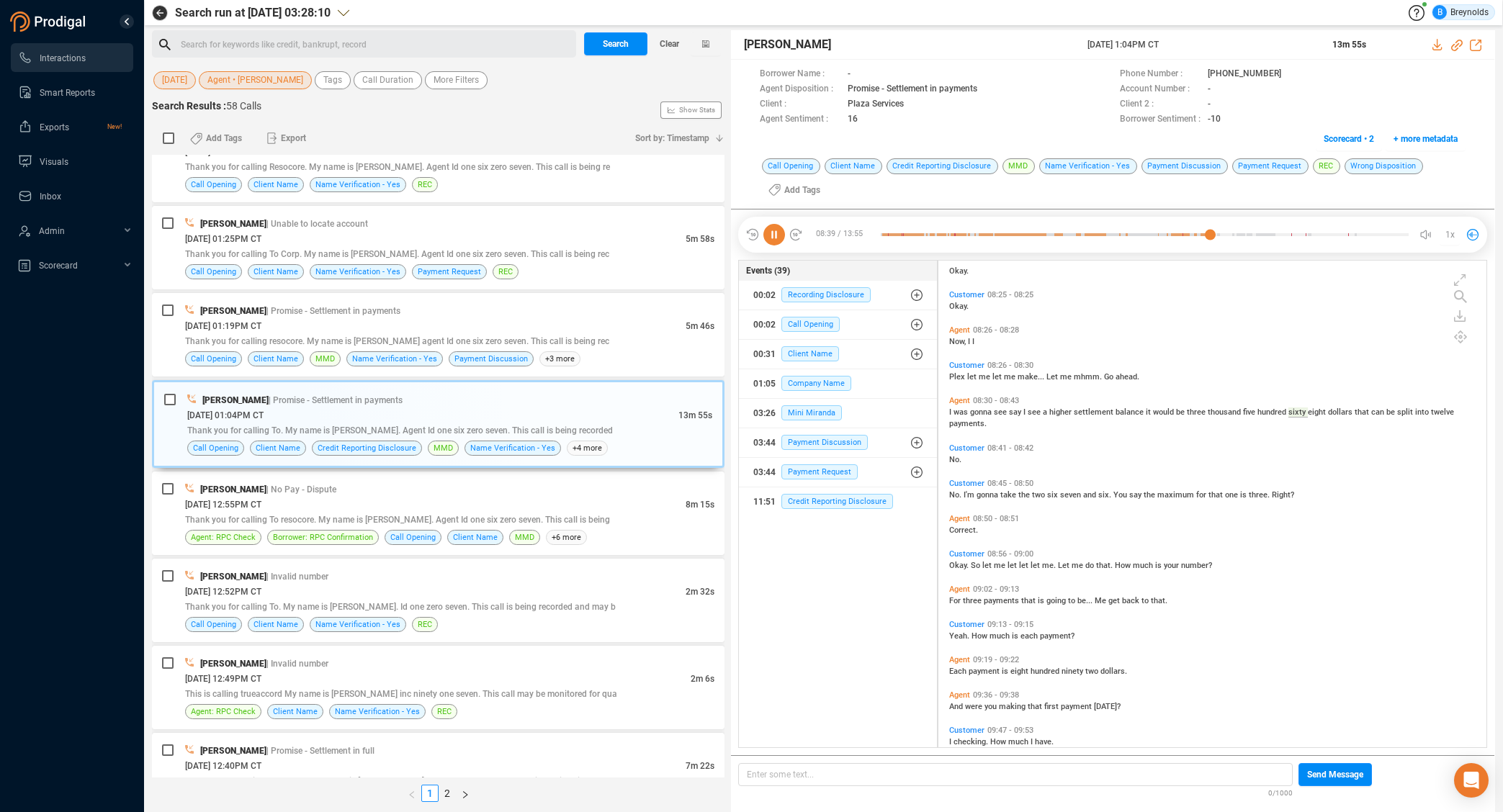
scroll to position [2102, 0]
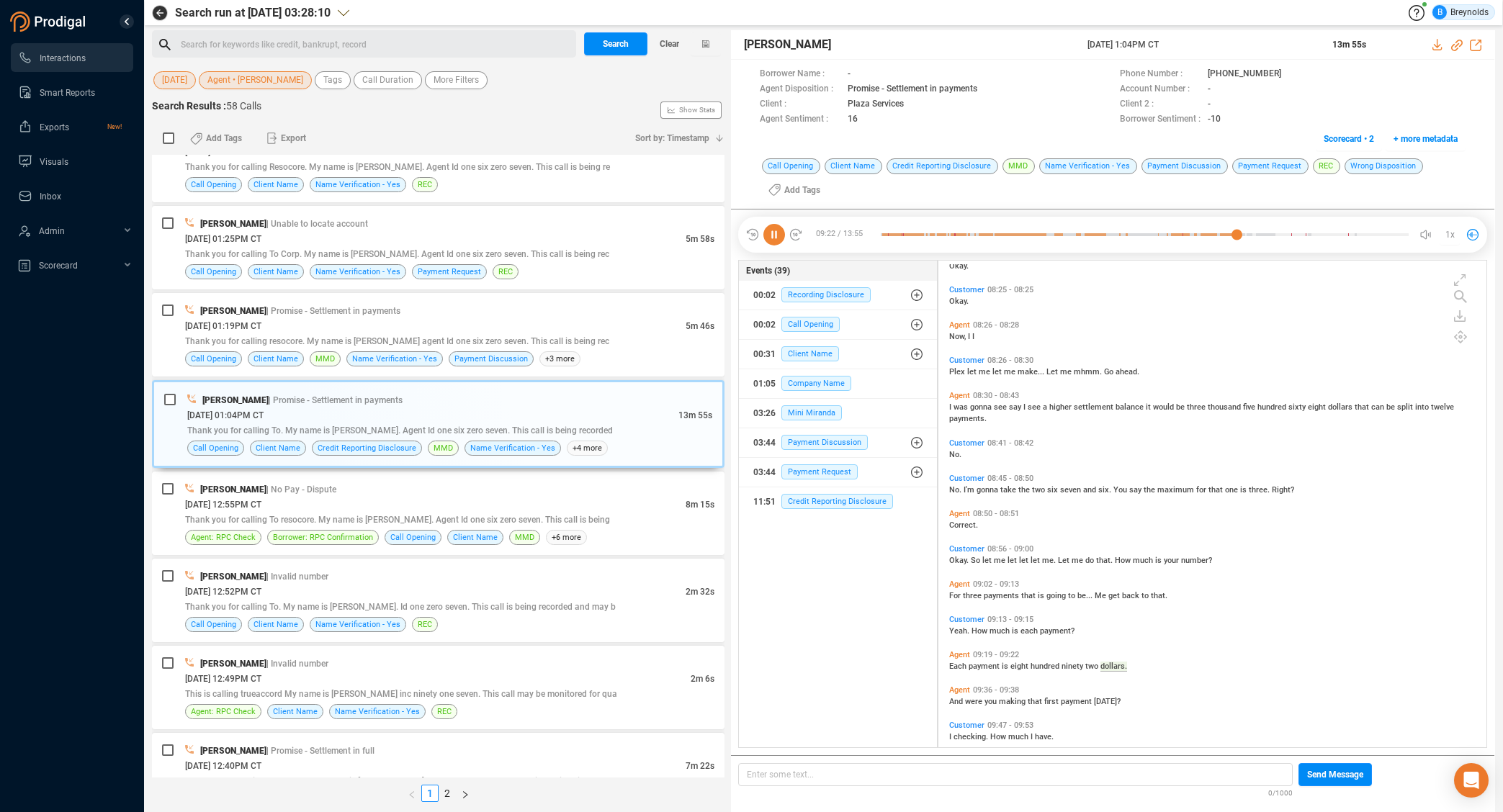
click at [775, 236] on icon at bounding box center [774, 235] width 21 height 21
